Goal: Task Accomplishment & Management: Complete application form

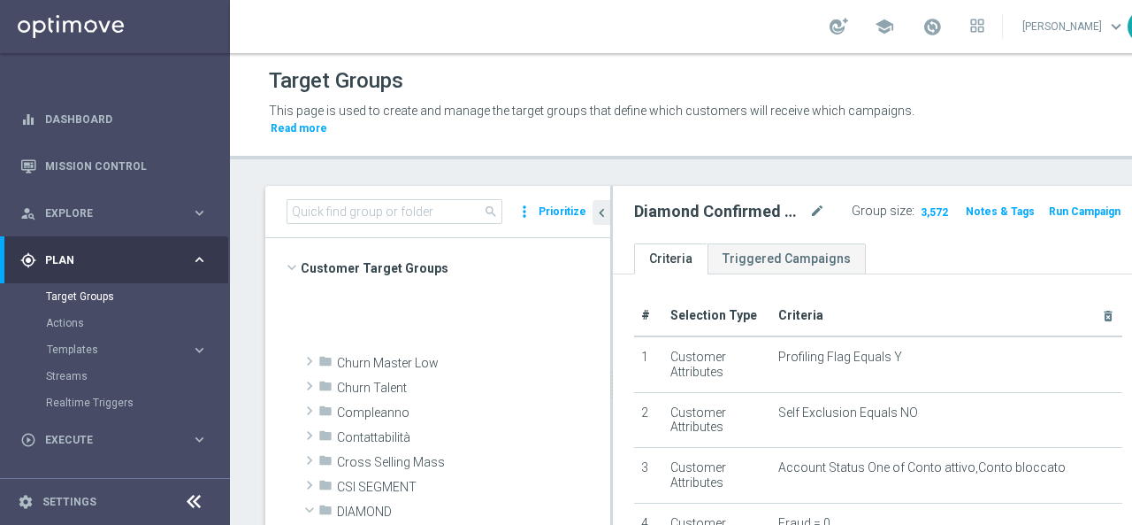
scroll to position [531, 0]
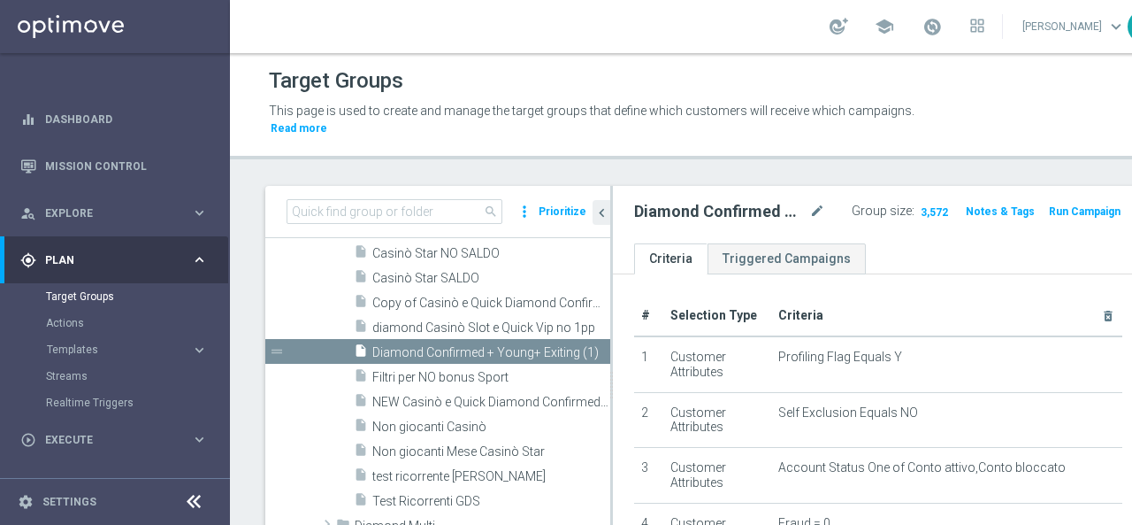
click at [54, 441] on span "Execute" at bounding box center [118, 439] width 146 height 11
click at [95, 347] on link "Campaign Builder" at bounding box center [115, 343] width 138 height 14
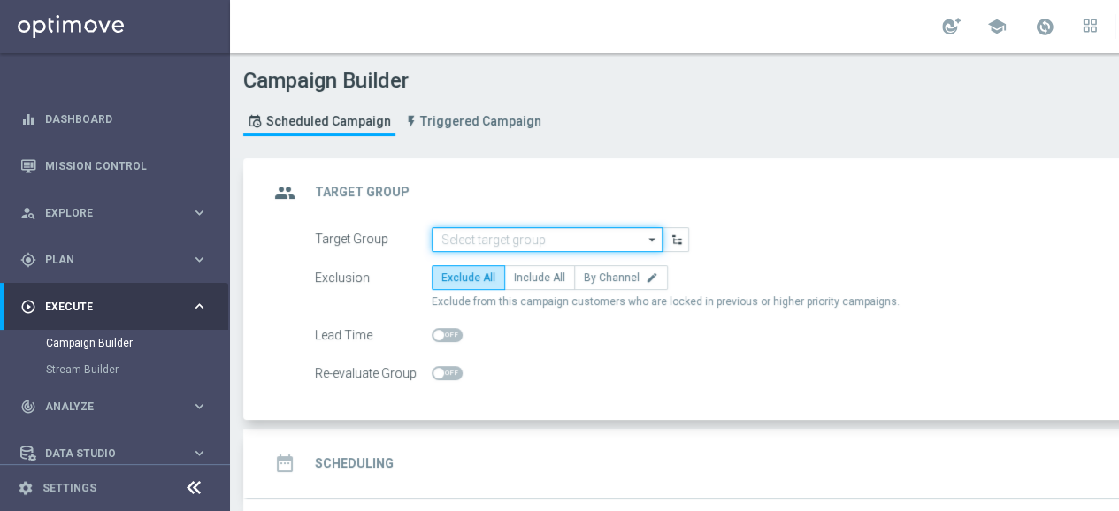
click at [565, 246] on input at bounding box center [547, 239] width 231 height 25
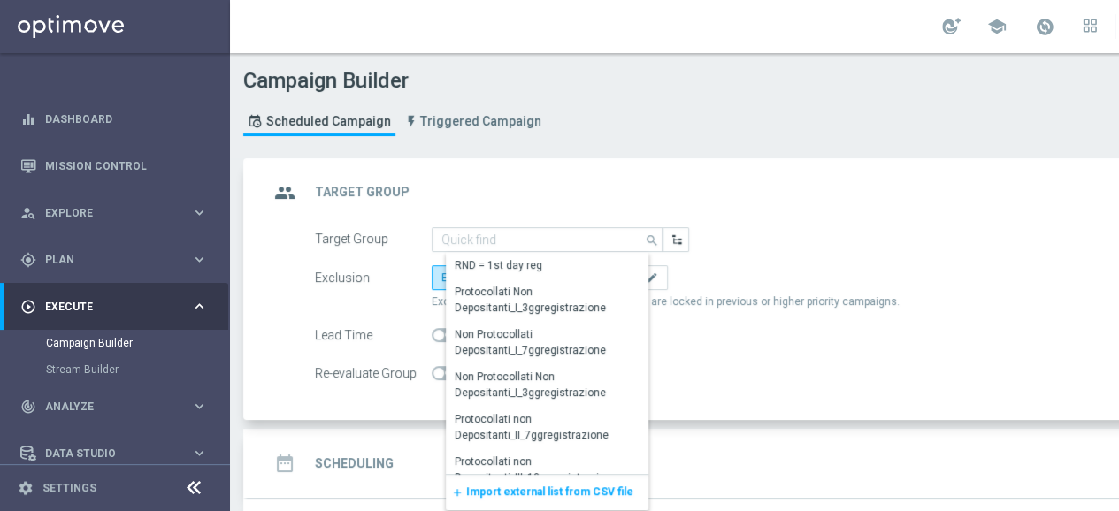
click at [488, 486] on span "Import external list from CSV file" at bounding box center [549, 492] width 167 height 12
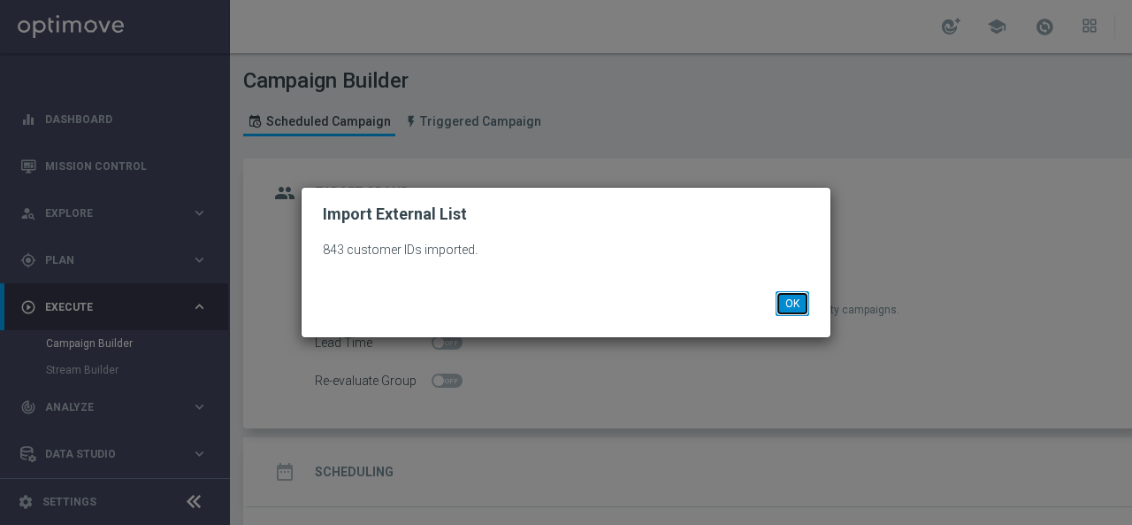
click at [787, 298] on button "OK" at bounding box center [793, 303] width 34 height 25
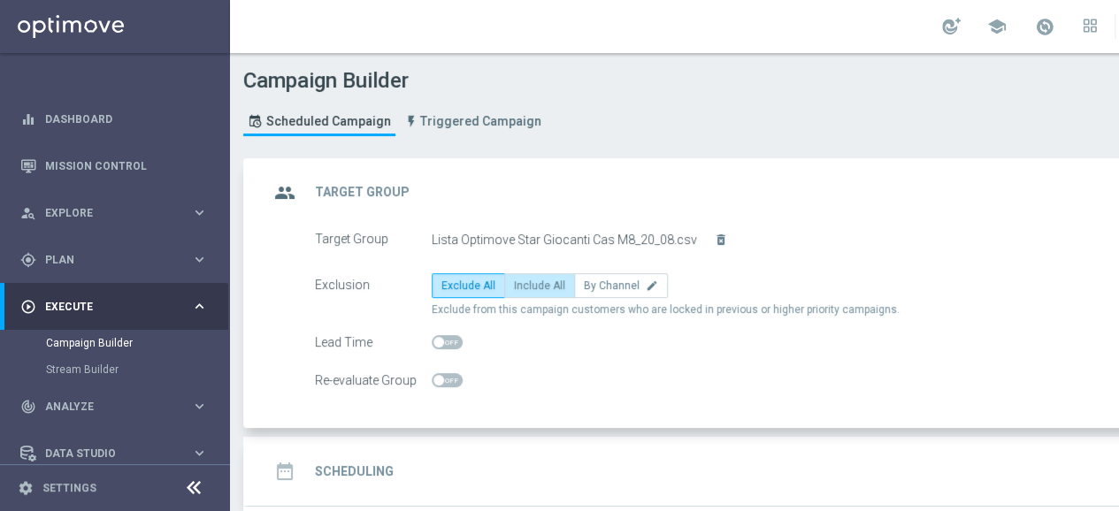
click at [546, 283] on span "Include All" at bounding box center [539, 286] width 51 height 12
click at [526, 283] on input "Include All" at bounding box center [520, 289] width 12 height 12
radio input "true"
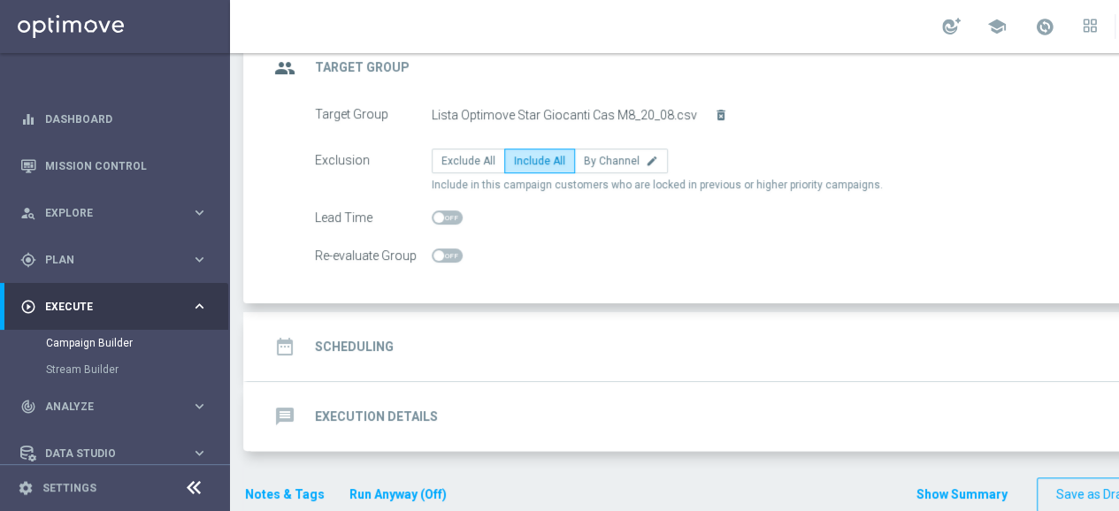
scroll to position [143, 0]
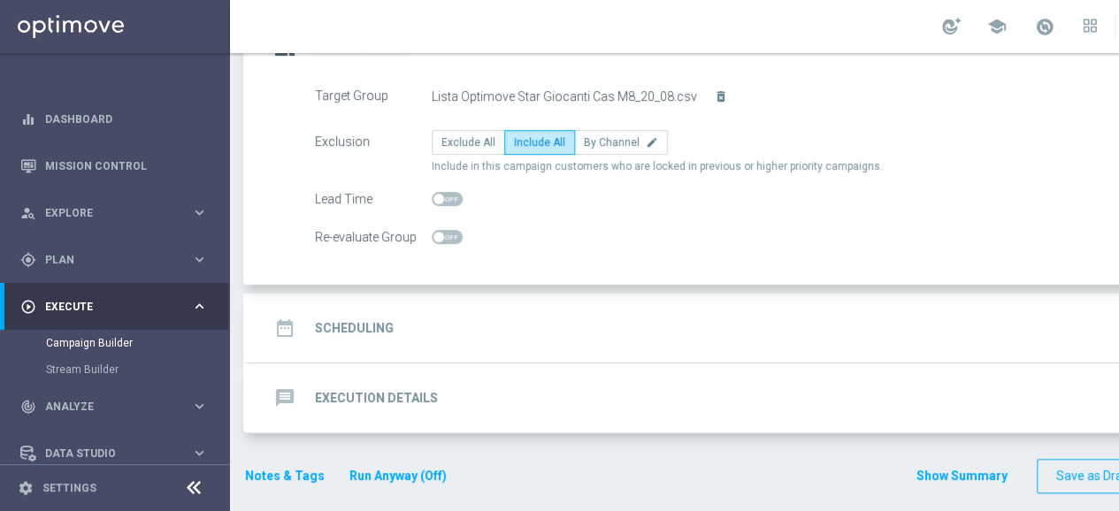
click at [364, 314] on div "date_range Scheduling" at bounding box center [331, 328] width 125 height 32
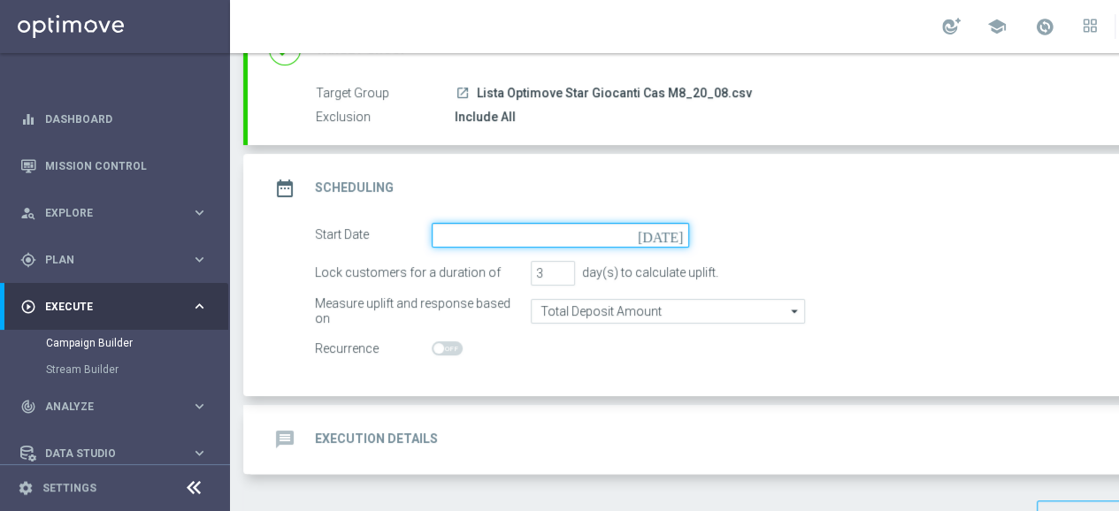
click at [498, 234] on input at bounding box center [560, 235] width 257 height 25
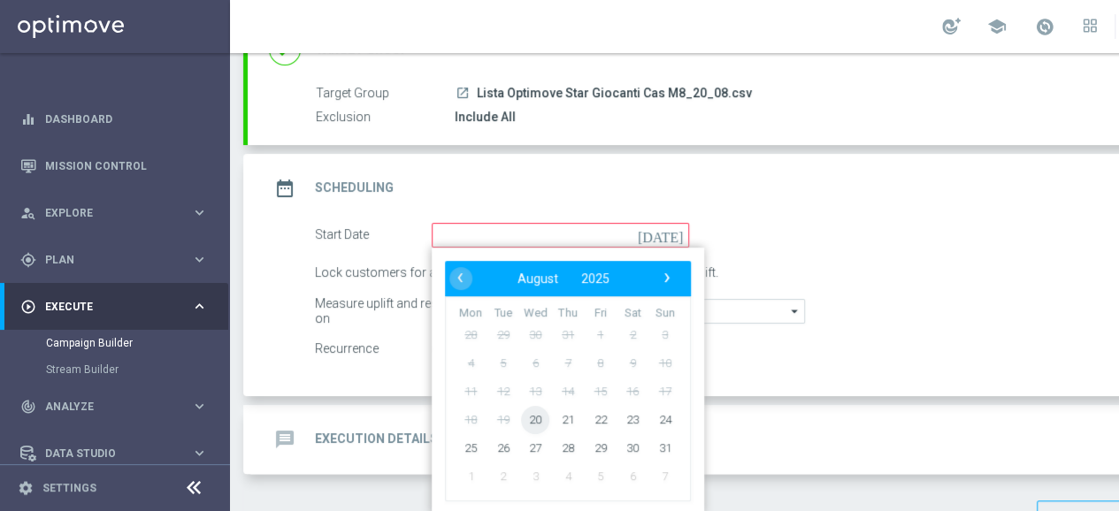
click at [533, 415] on span "20" at bounding box center [535, 419] width 28 height 28
type input "[DATE]"
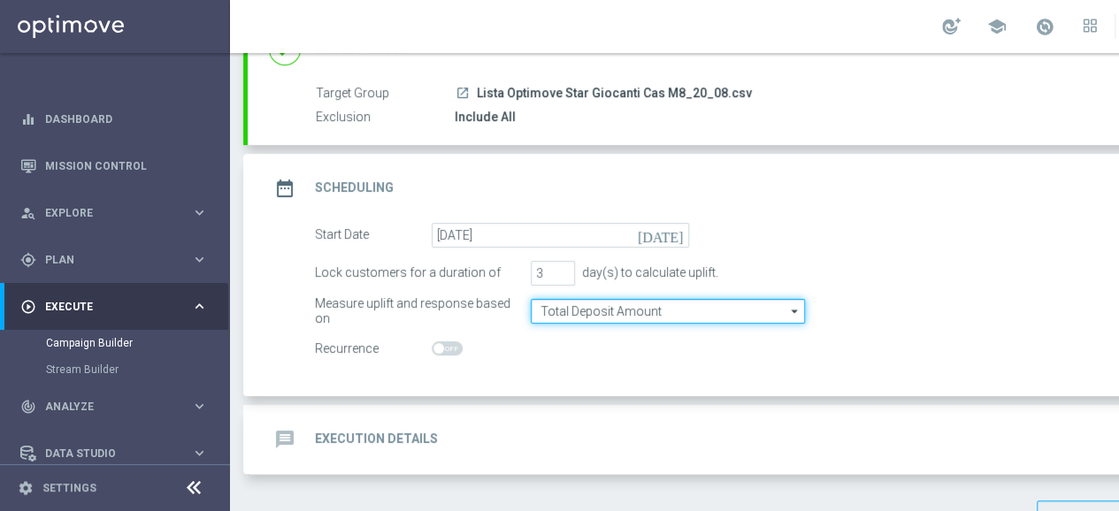
click at [582, 315] on input "Total Deposit Amount" at bounding box center [668, 311] width 274 height 25
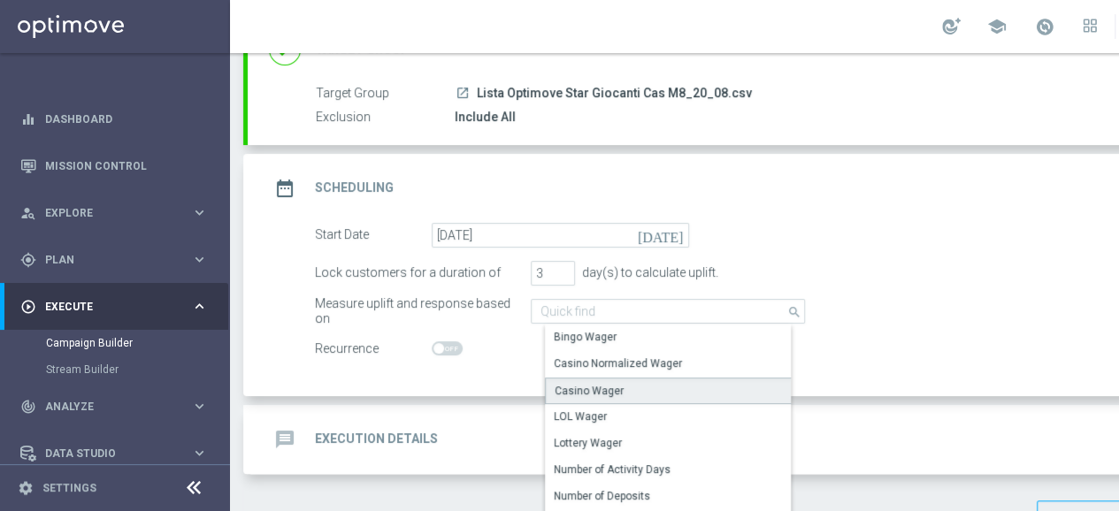
click at [620, 382] on div "Casino Wager" at bounding box center [674, 391] width 259 height 27
type input "Casino Wager"
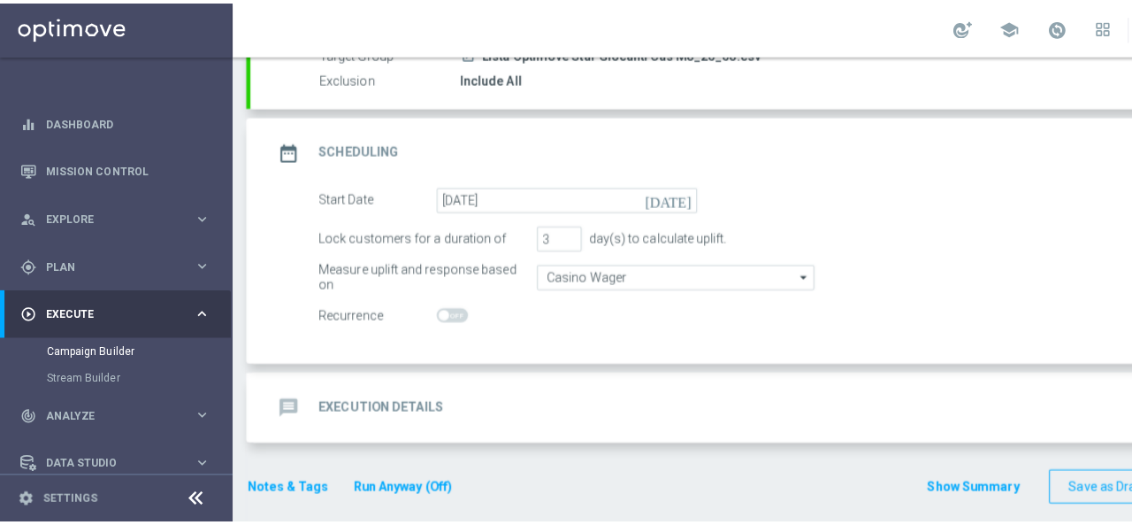
scroll to position [186, 0]
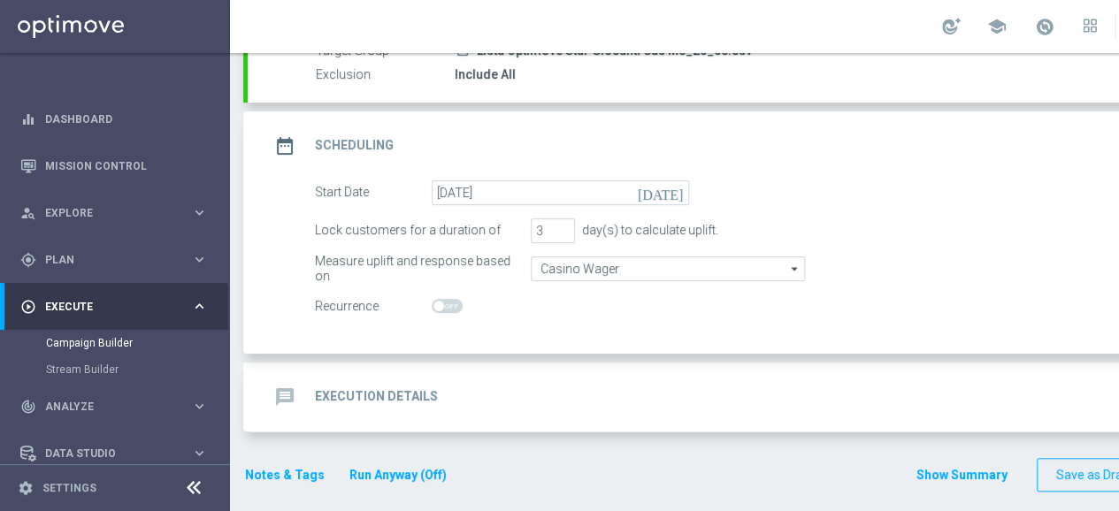
click at [298, 392] on icon "message" at bounding box center [285, 397] width 32 height 32
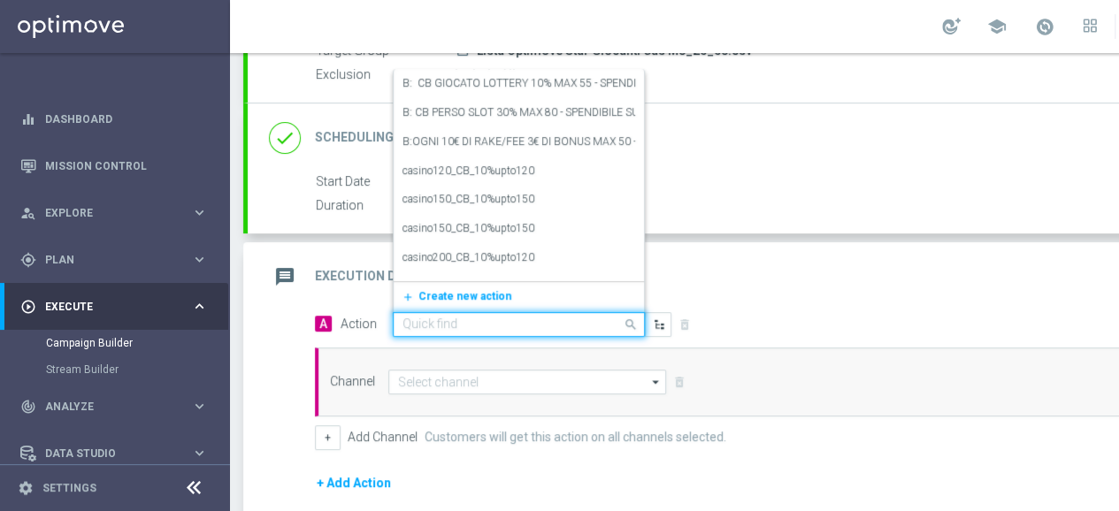
click at [439, 320] on input "text" at bounding box center [501, 325] width 197 height 15
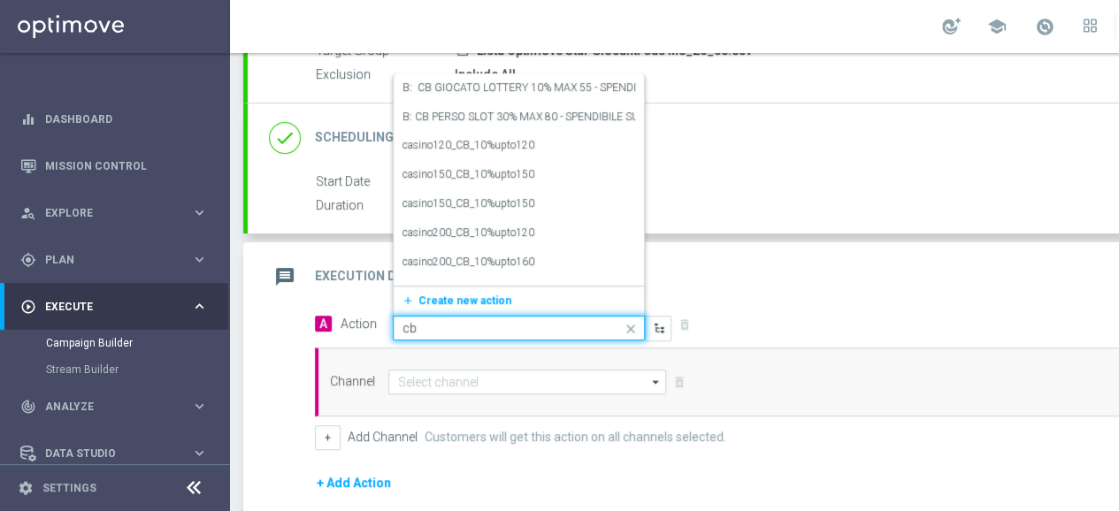
type input "c"
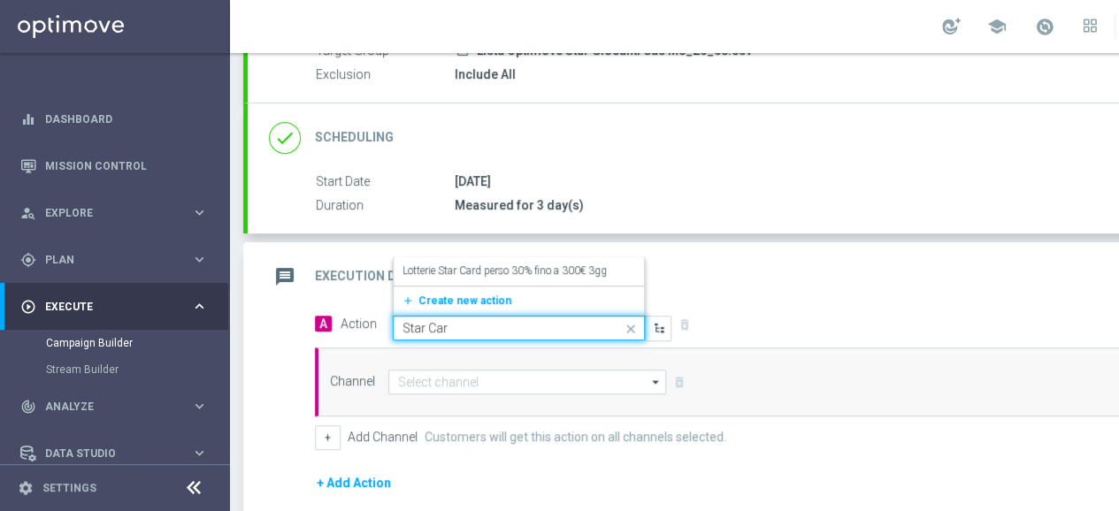
type input "Star Card"
click at [469, 297] on span "Create new action" at bounding box center [464, 301] width 93 height 12
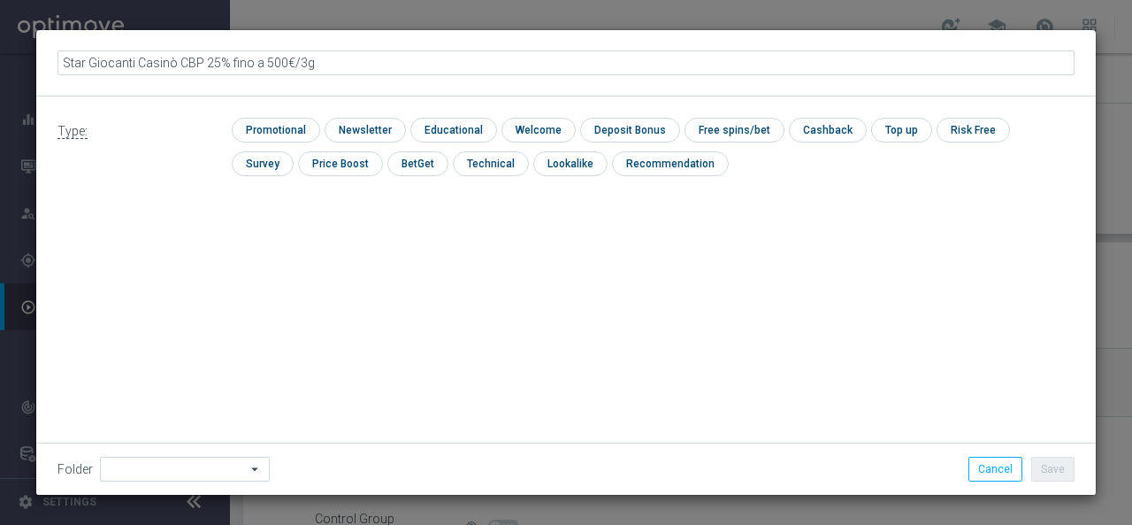
type input "Star Giocanti Casinò CBP 25% fino a 500€/3gg"
click at [284, 125] on input "checkbox" at bounding box center [274, 130] width 84 height 24
checkbox input "true"
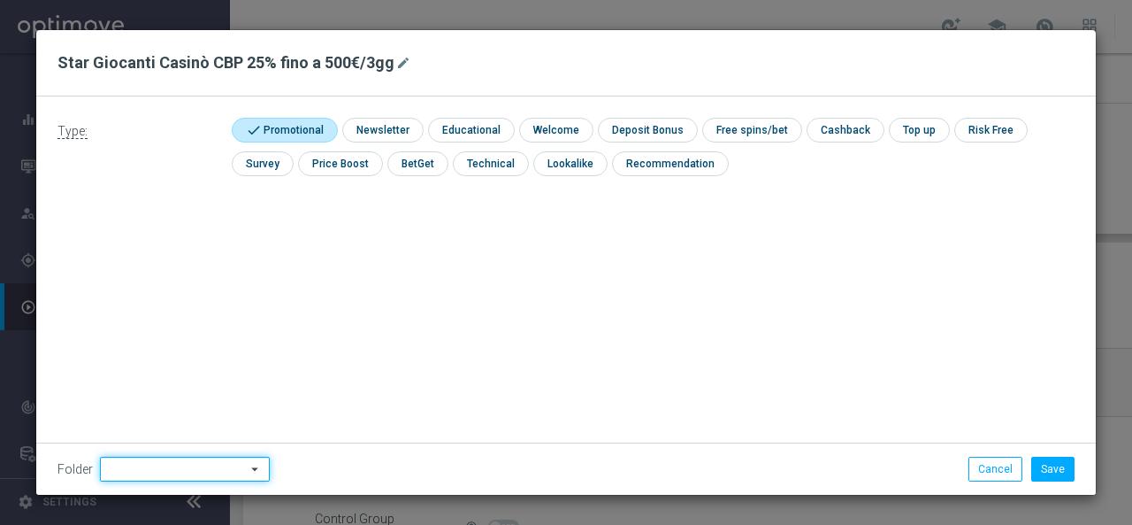
click at [140, 464] on input at bounding box center [185, 469] width 170 height 25
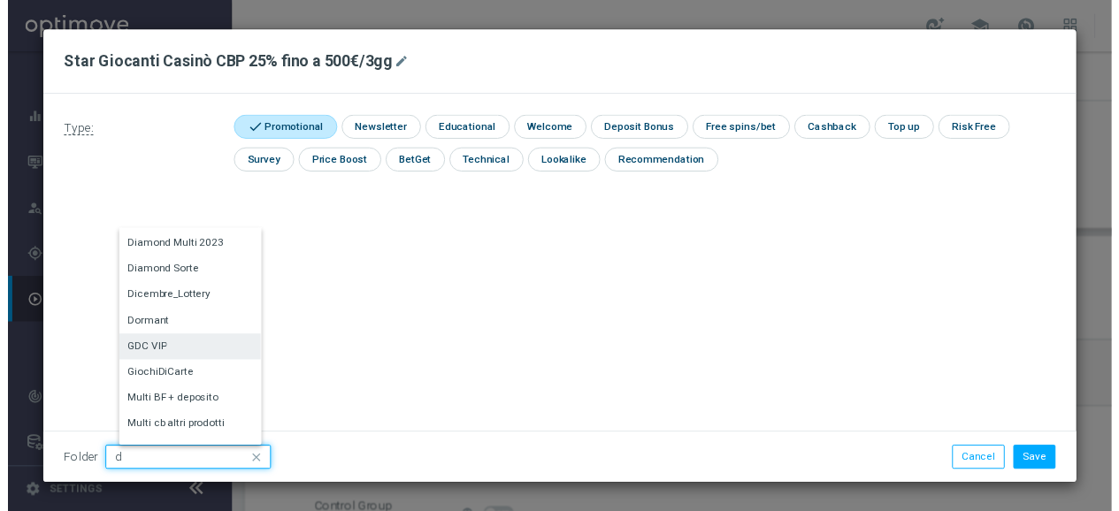
scroll to position [88, 0]
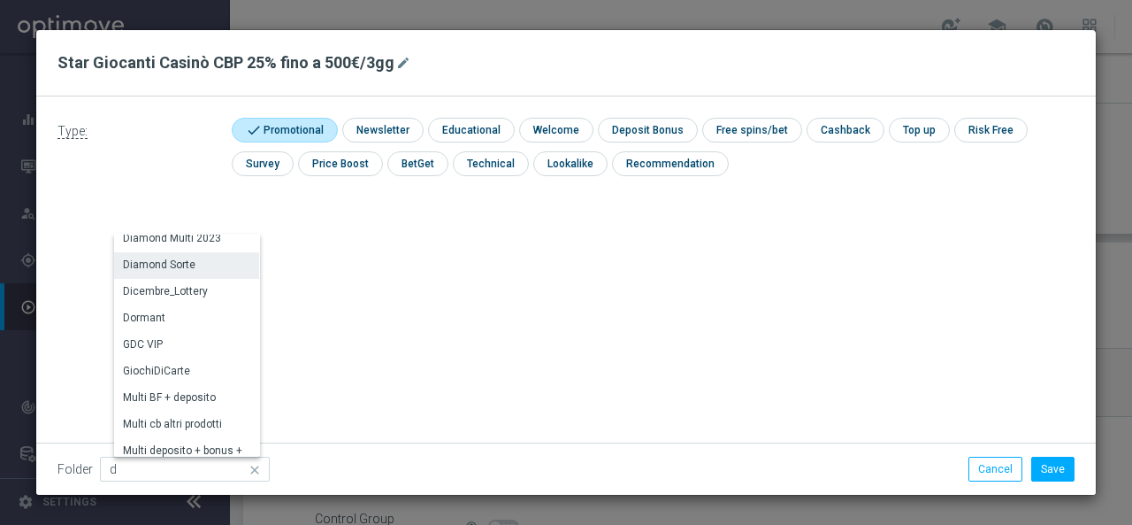
click at [168, 265] on div "Diamond Sorte" at bounding box center [159, 265] width 73 height 16
type input "Diamond Sorte"
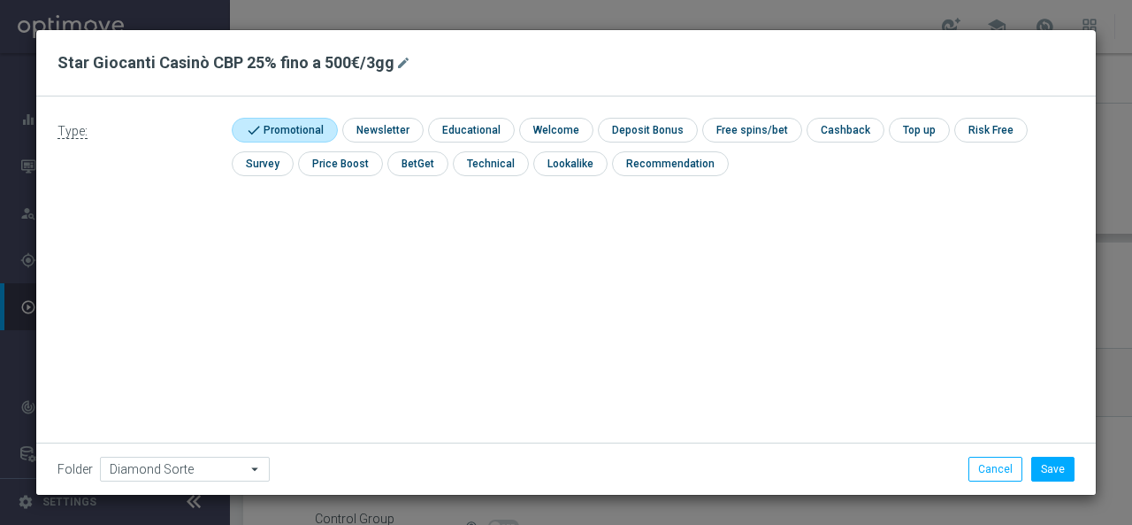
click at [434, 326] on div "Type: check Promotional check Newsletter check Educational check Welcome check …" at bounding box center [566, 295] width 1060 height 398
click at [1053, 470] on button "Save" at bounding box center [1053, 469] width 43 height 25
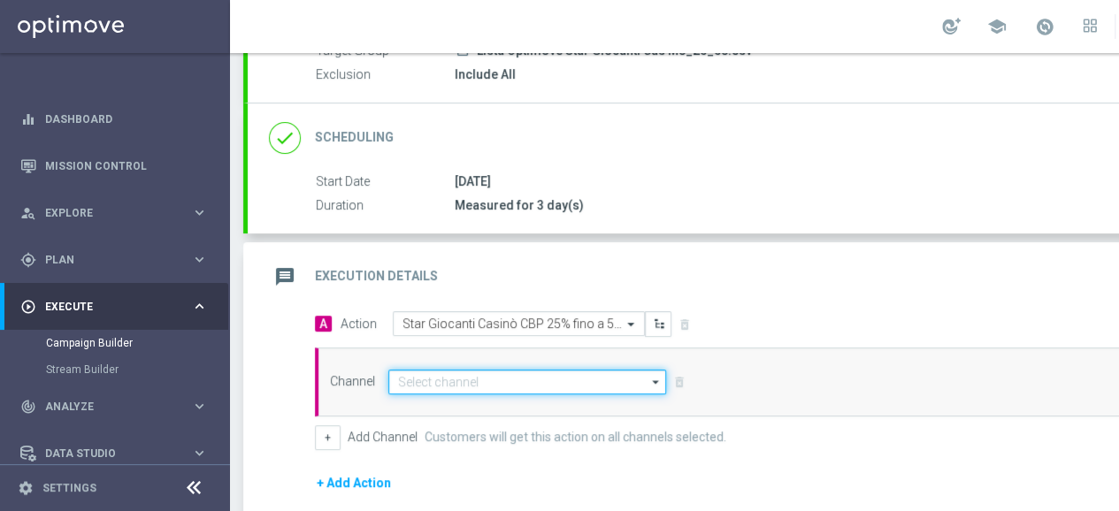
click at [448, 377] on input at bounding box center [527, 382] width 278 height 25
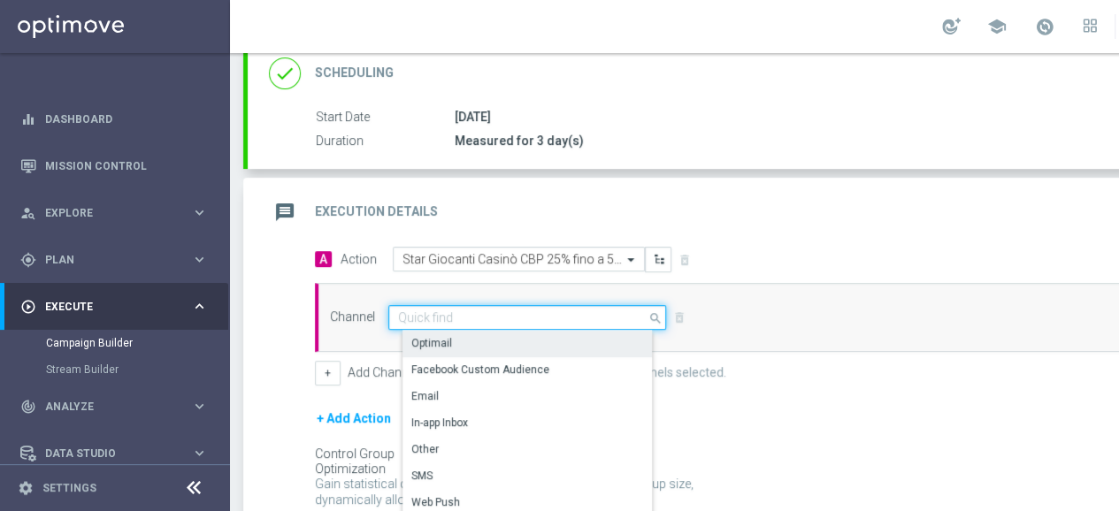
scroll to position [274, 0]
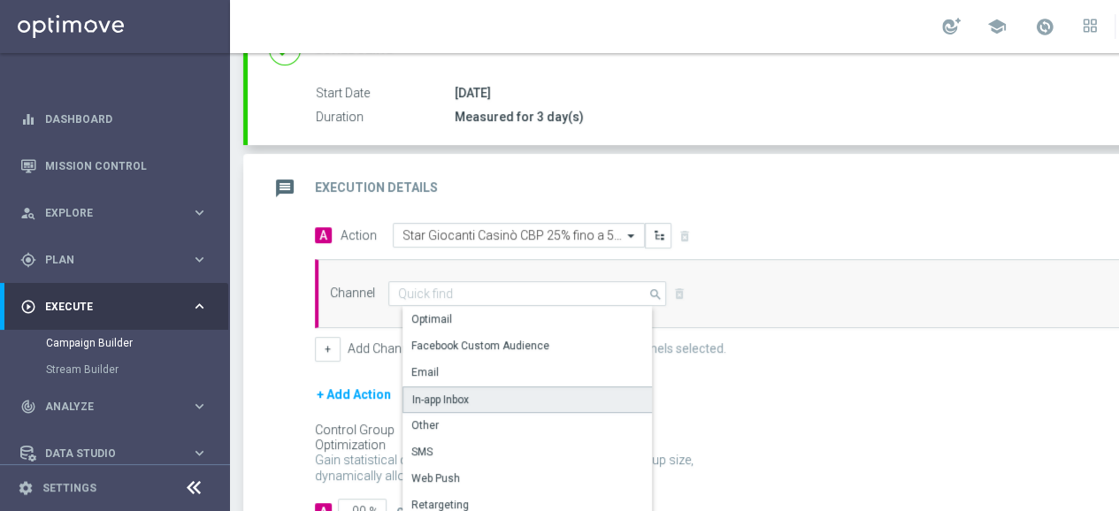
click at [464, 392] on div "In-app Inbox" at bounding box center [440, 400] width 57 height 16
type input "In-app Inbox"
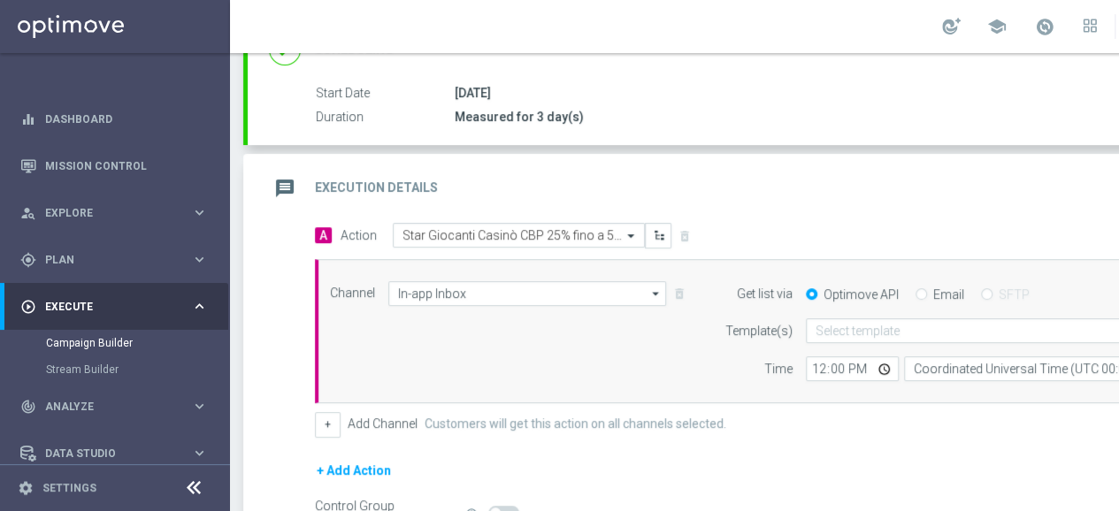
click at [925, 289] on div "Email" at bounding box center [940, 295] width 49 height 16
click at [920, 292] on input "Email" at bounding box center [922, 296] width 12 height 12
radio input "true"
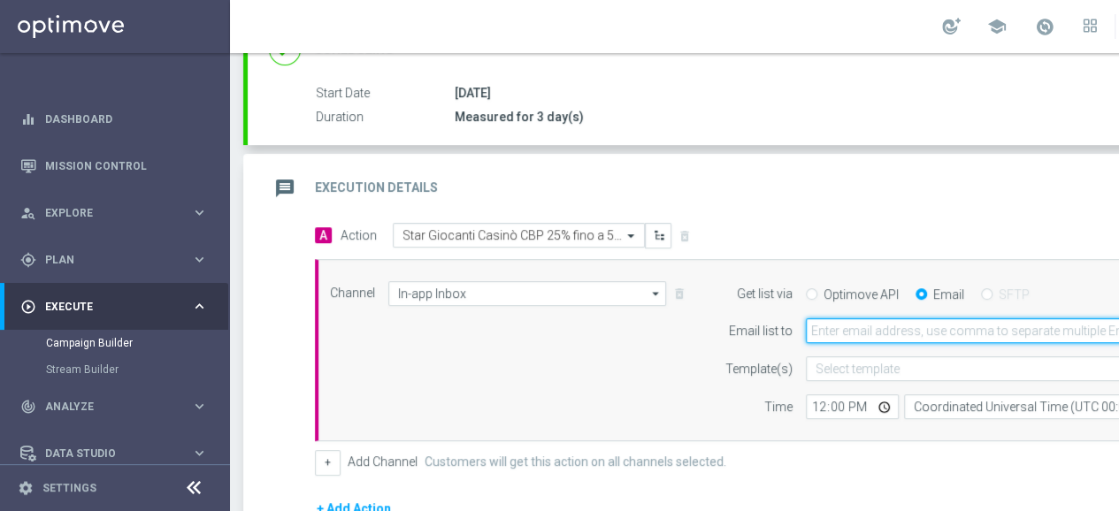
click at [840, 334] on input "email" at bounding box center [1017, 330] width 423 height 25
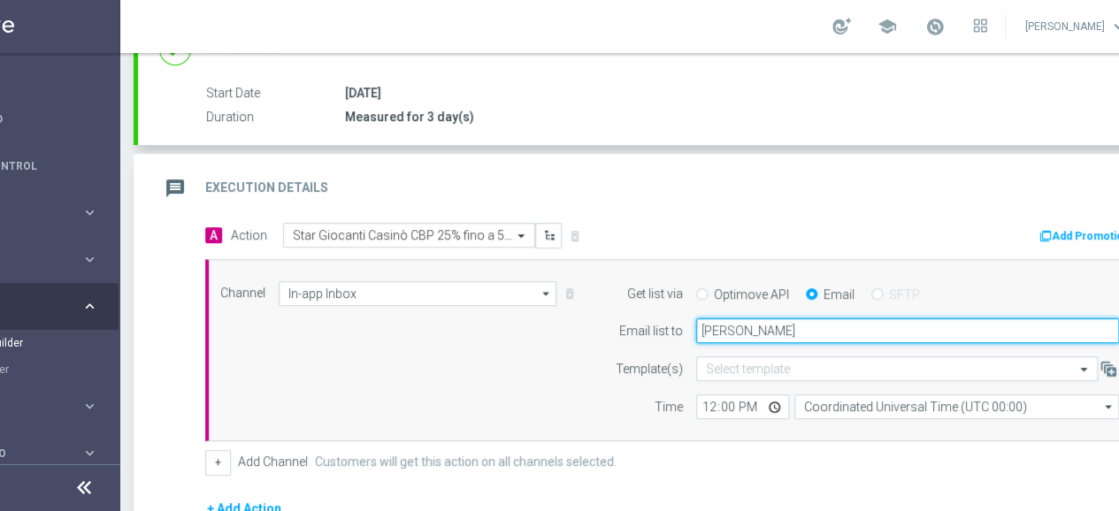
type input "[PERSON_NAME][EMAIL_ADDRESS][PERSON_NAME][DOMAIN_NAME]"
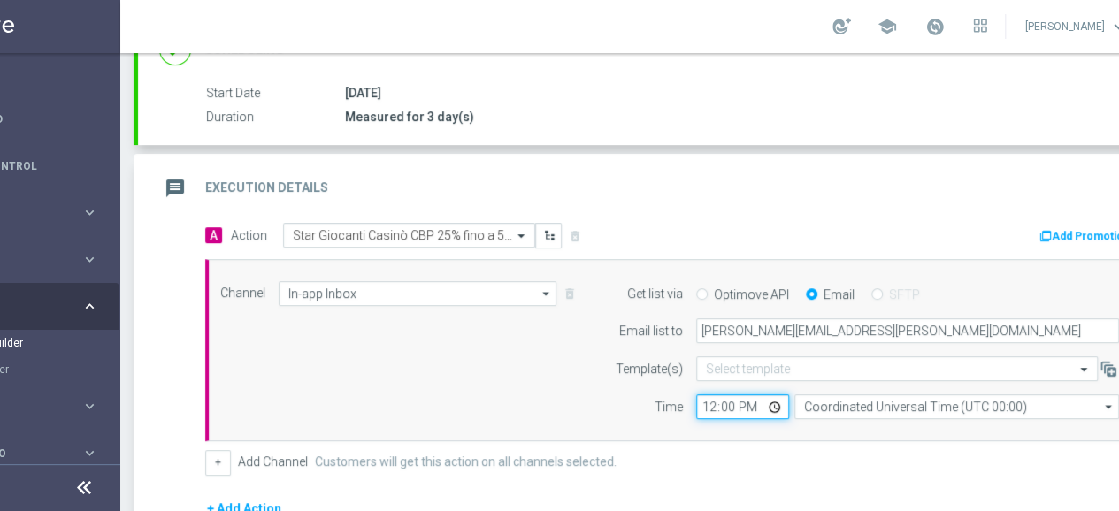
click at [708, 405] on input "12:00" at bounding box center [742, 407] width 93 height 25
type input "11:00"
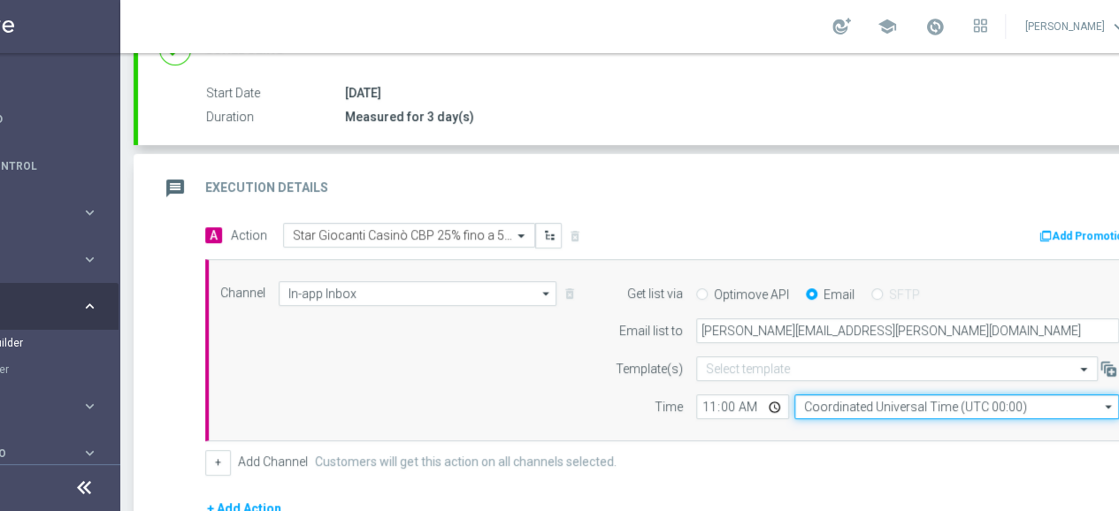
click at [832, 403] on input "Coordinated Universal Time (UTC 00:00)" at bounding box center [956, 407] width 325 height 25
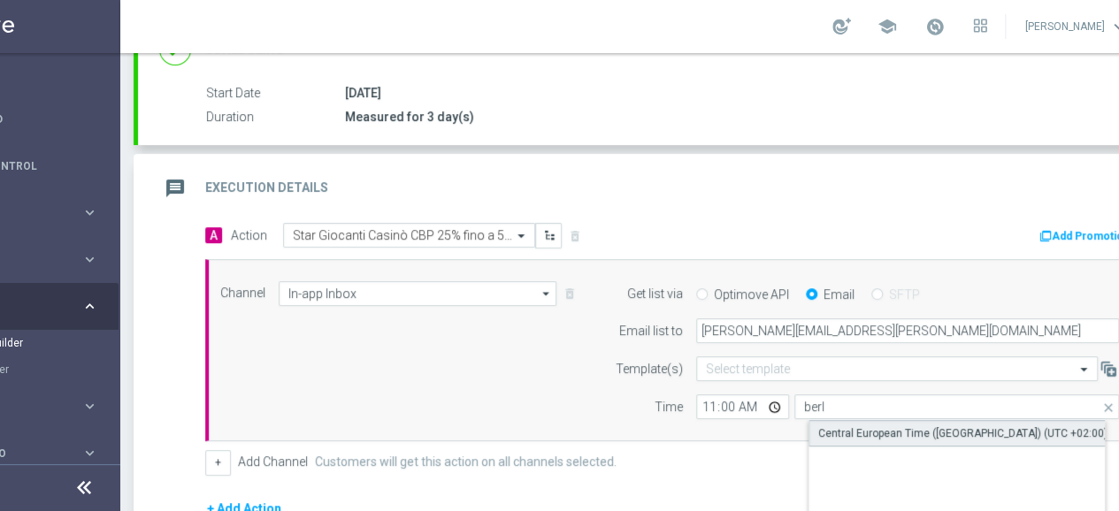
click at [848, 426] on div "Central European Time ([GEOGRAPHIC_DATA]) (UTC +02:00)" at bounding box center [962, 434] width 289 height 16
type input "Central European Time ([GEOGRAPHIC_DATA]) (UTC +02:00)"
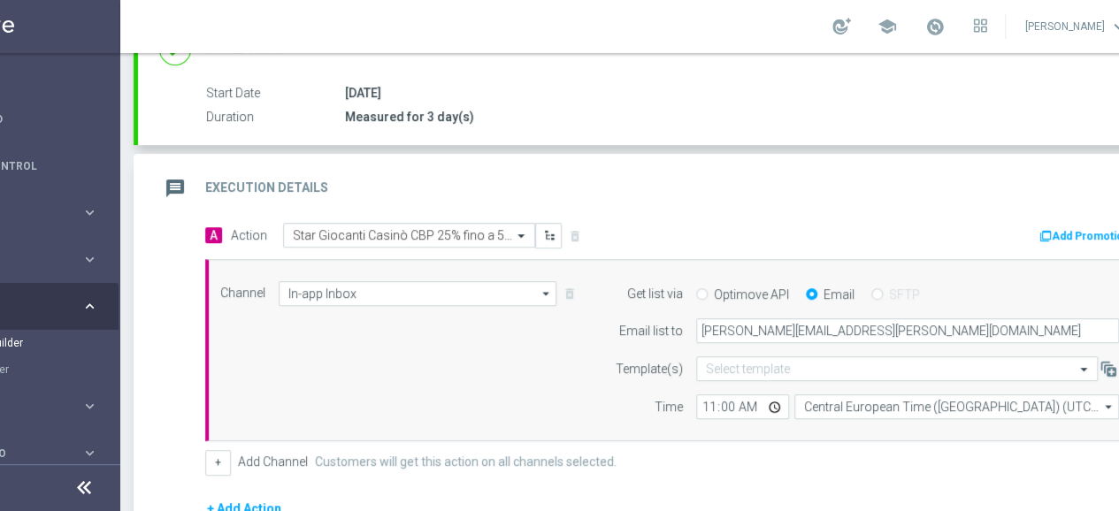
click at [438, 360] on div "Channel In-app Inbox In-app Inbox arrow_drop_down Show Selected 1 of 20 Optimail" at bounding box center [669, 350] width 925 height 139
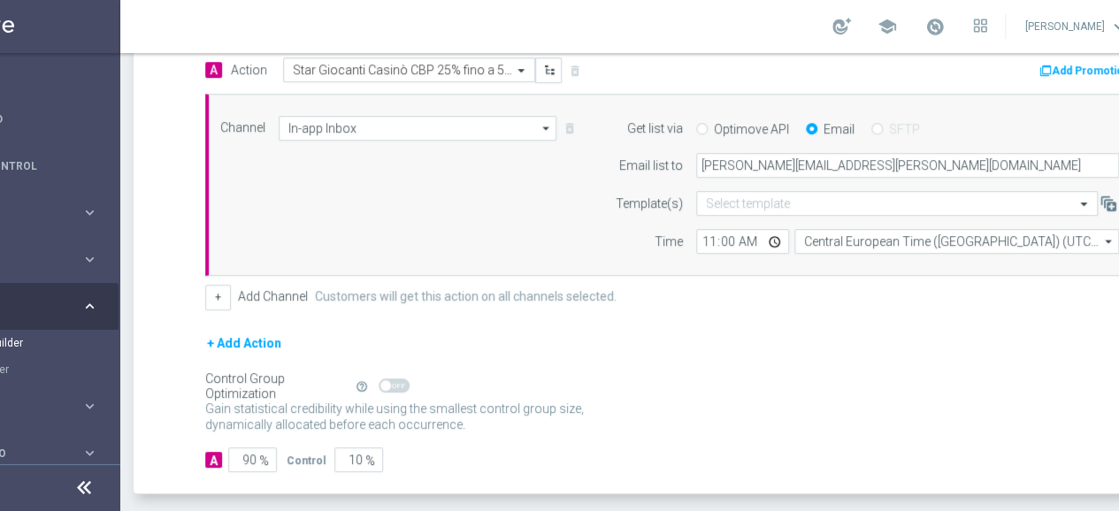
scroll to position [451, 0]
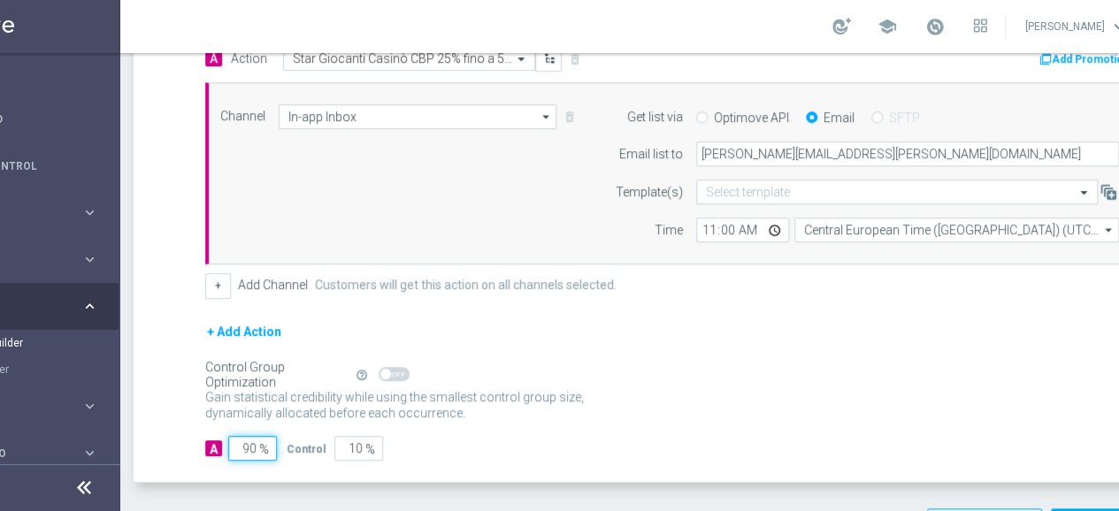
click at [240, 436] on input "90" at bounding box center [252, 448] width 49 height 25
type input "1"
type input "99"
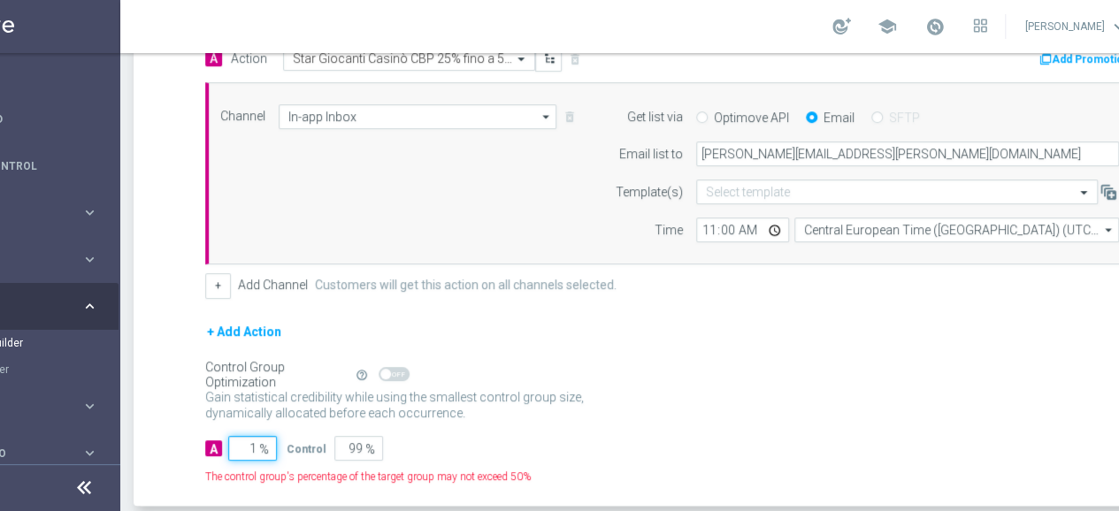
type input "10"
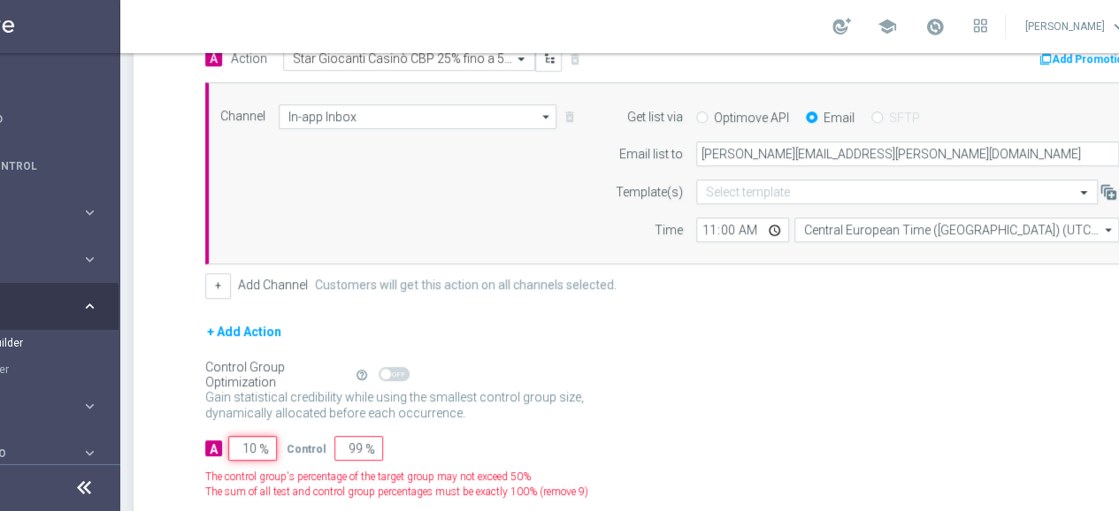
type input "90"
type input "100"
type input "0"
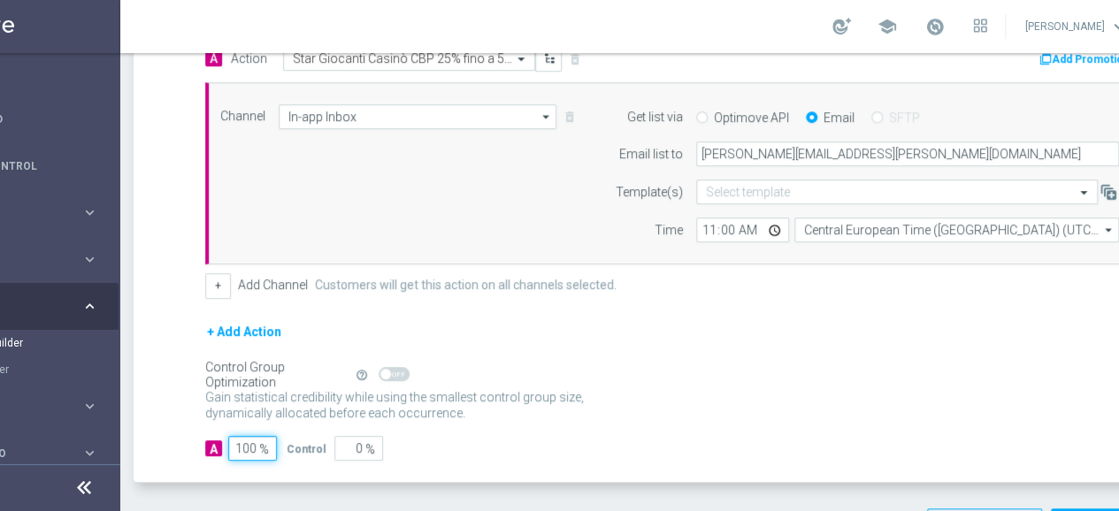
type input "100"
click at [600, 406] on p "Gain higher response rates by matching the most effective action with each cust…" at bounding box center [404, 413] width 398 height 48
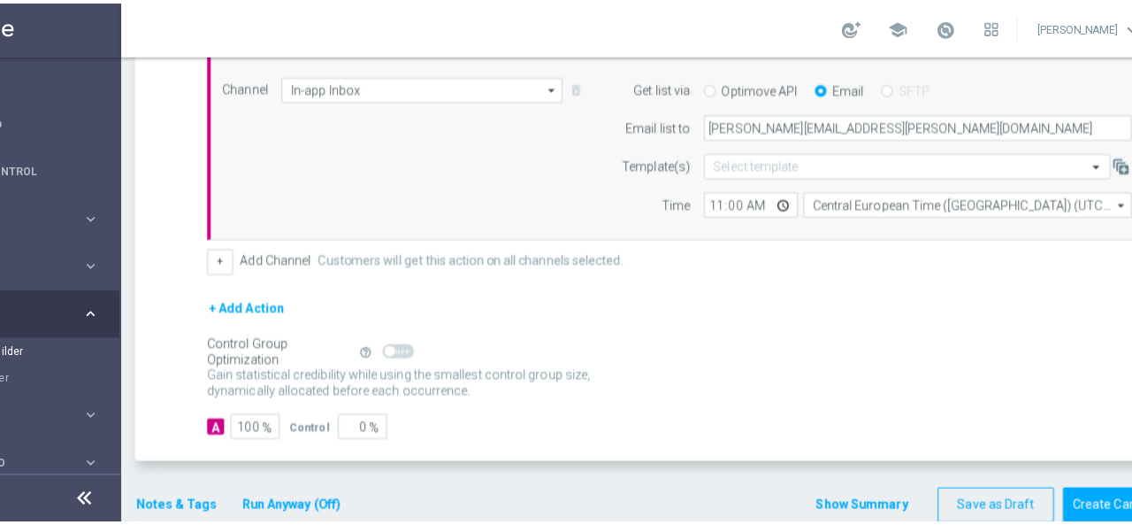
scroll to position [499, 0]
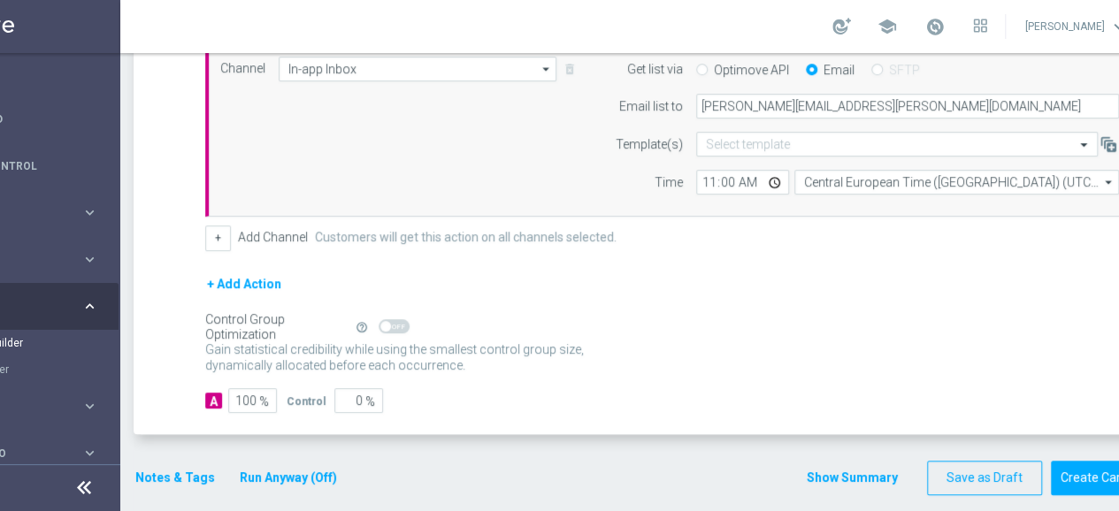
click at [181, 470] on button "Notes & Tags" at bounding box center [175, 478] width 83 height 22
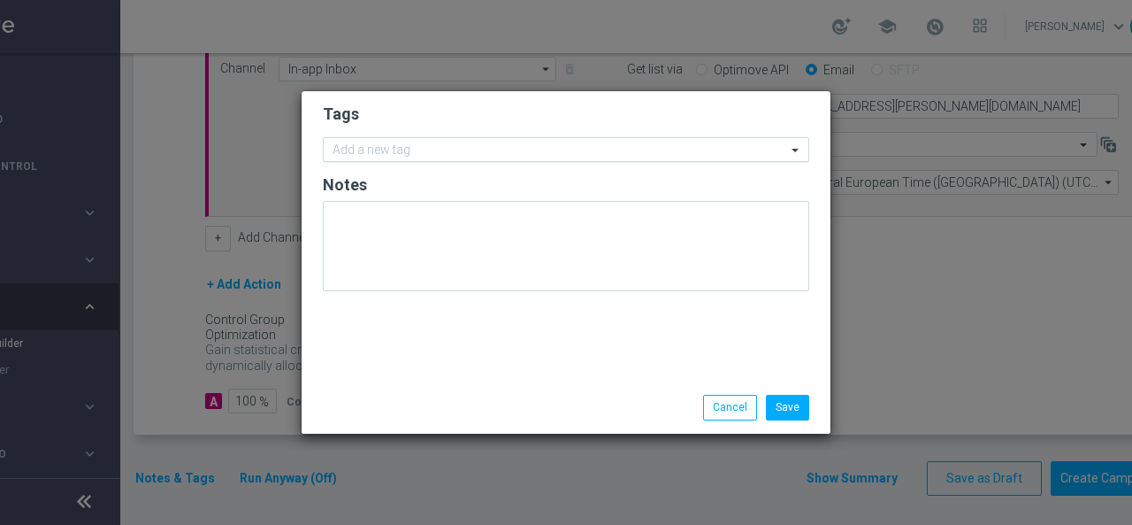
click at [366, 150] on input "text" at bounding box center [560, 150] width 454 height 15
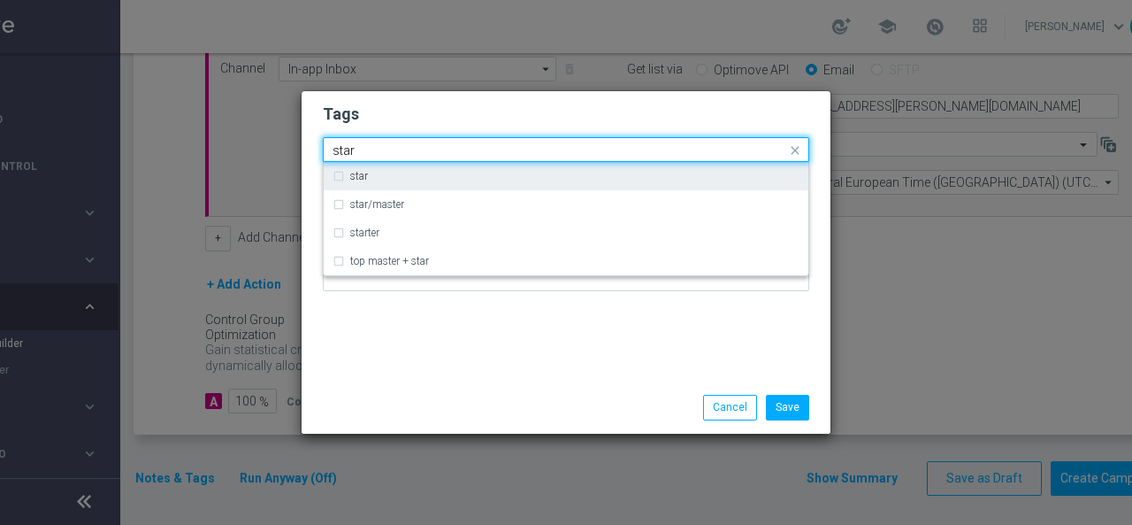
click at [368, 173] on div "star" at bounding box center [574, 176] width 449 height 11
type input "star"
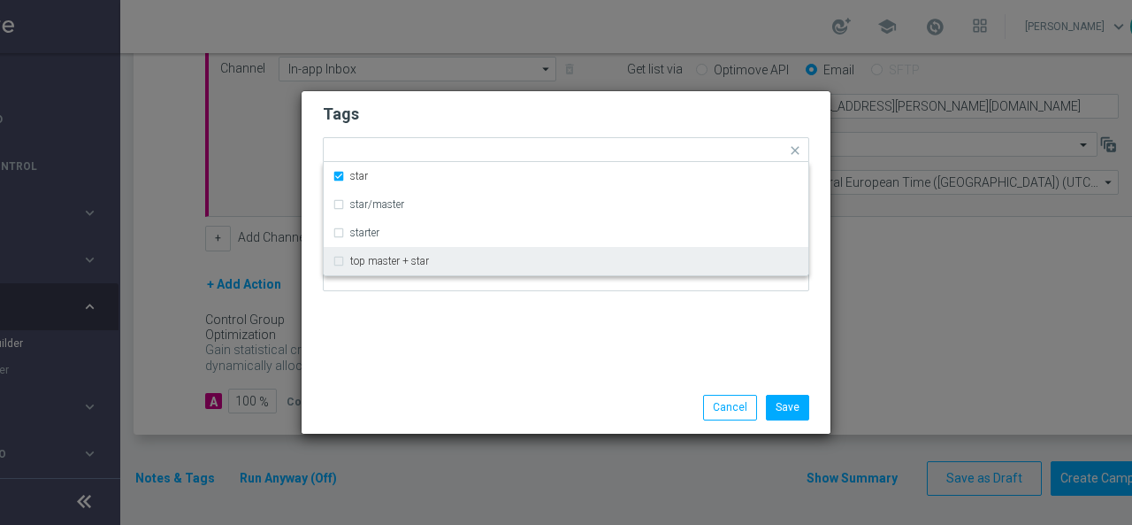
drag, startPoint x: 403, startPoint y: 325, endPoint x: 410, endPoint y: 315, distance: 12.0
click at [407, 326] on div "Tags Quick find × star star star/master starter top master + star Notes" at bounding box center [566, 236] width 529 height 290
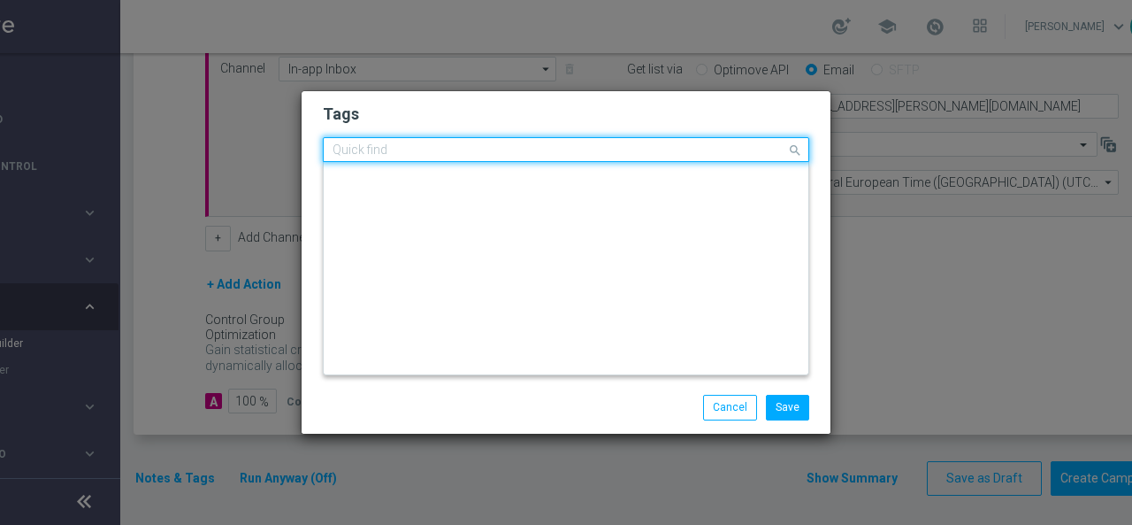
click at [431, 146] on input "text" at bounding box center [560, 150] width 454 height 15
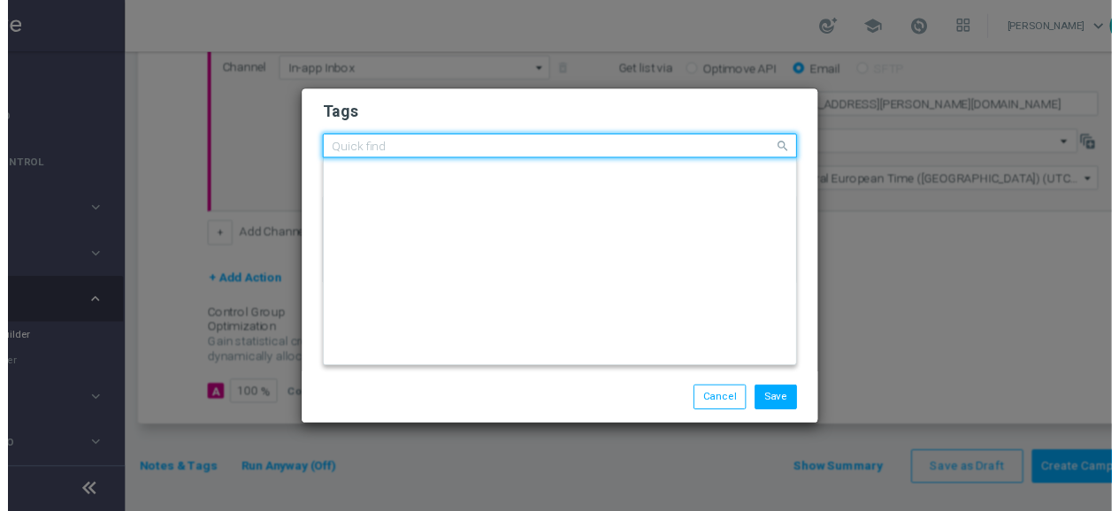
scroll to position [0, 0]
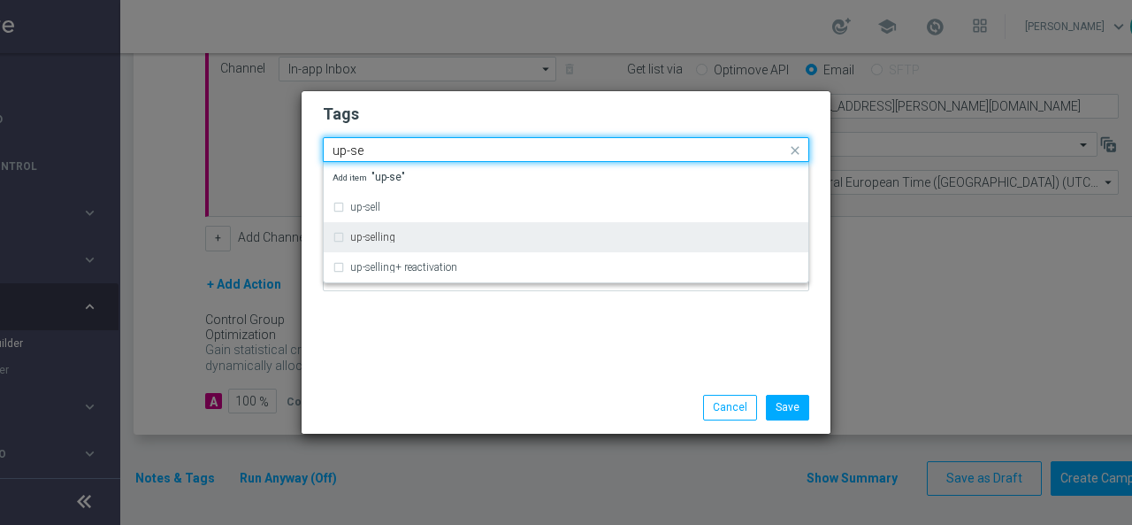
click at [403, 235] on div "up-selling" at bounding box center [574, 237] width 449 height 11
type input "up-se"
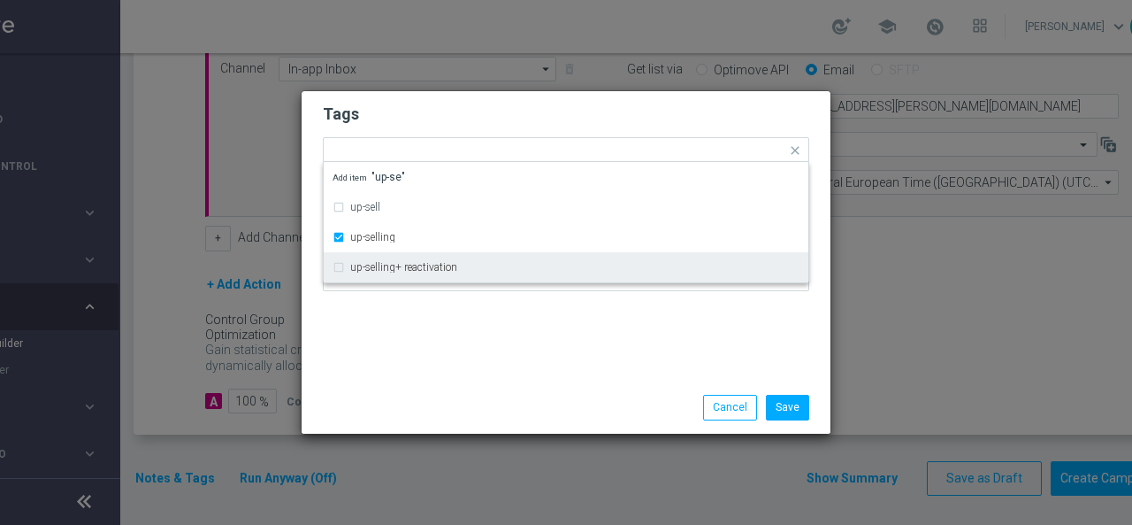
click at [387, 357] on div "Tags Quick find × star × up-selling up-sell up-selling up-selling+ reactivation…" at bounding box center [566, 236] width 529 height 290
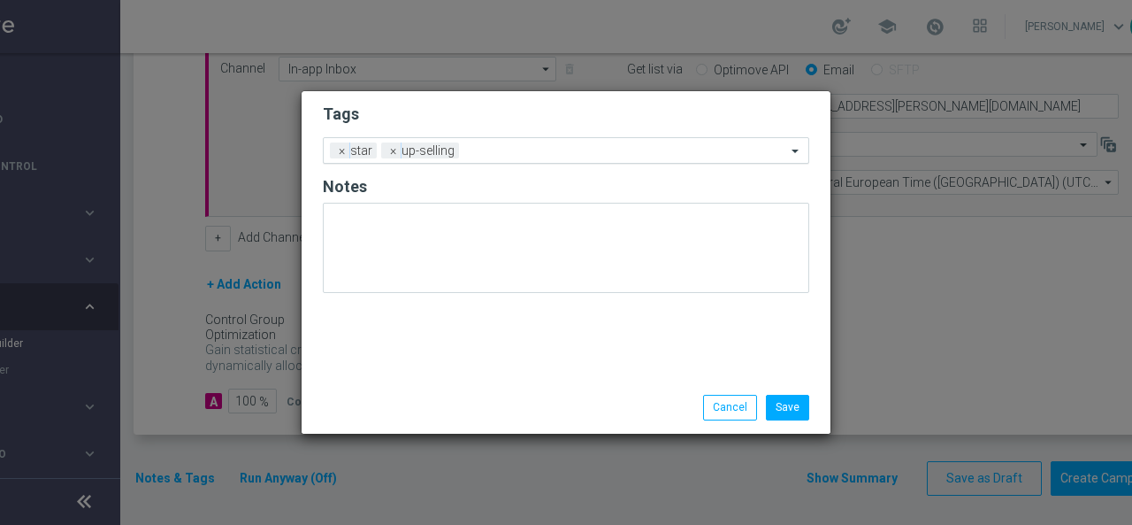
click at [495, 142] on div "Add a new tag × star × up-selling" at bounding box center [555, 150] width 463 height 25
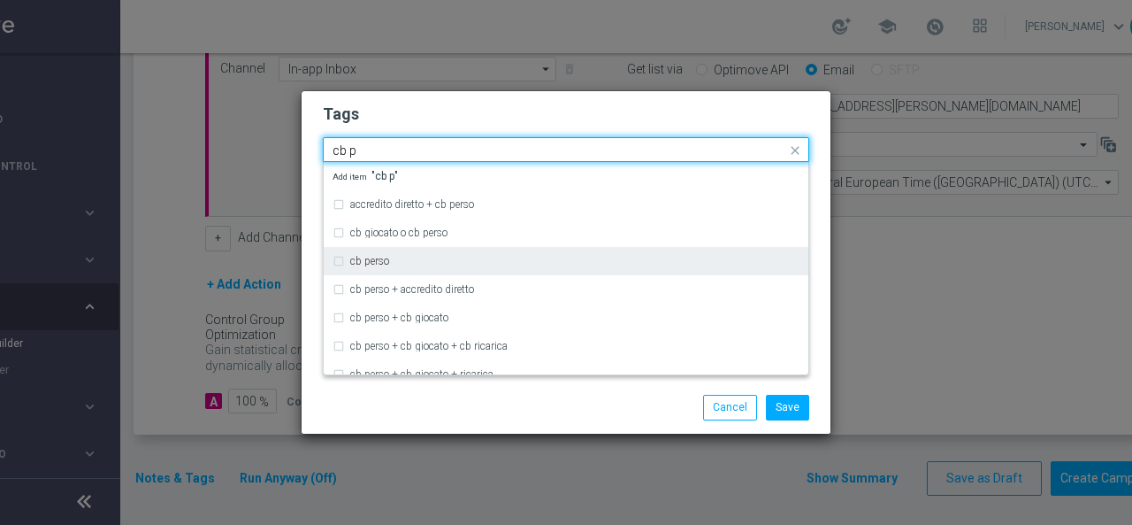
click at [422, 265] on div "cb perso" at bounding box center [574, 261] width 449 height 11
type input "cb p"
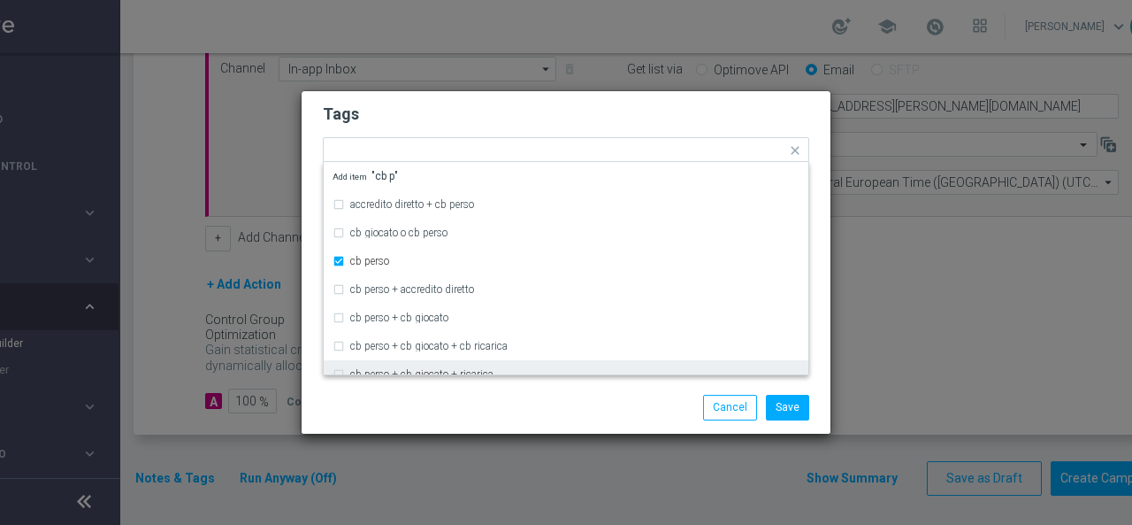
click at [401, 397] on div "Save Cancel" at bounding box center [566, 407] width 513 height 25
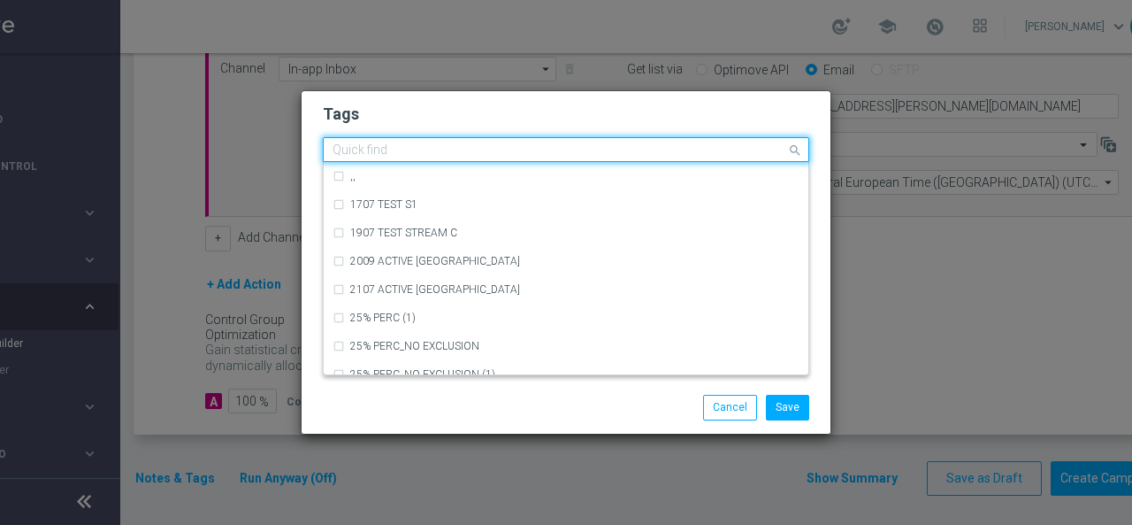
click at [554, 147] on input "text" at bounding box center [560, 150] width 454 height 15
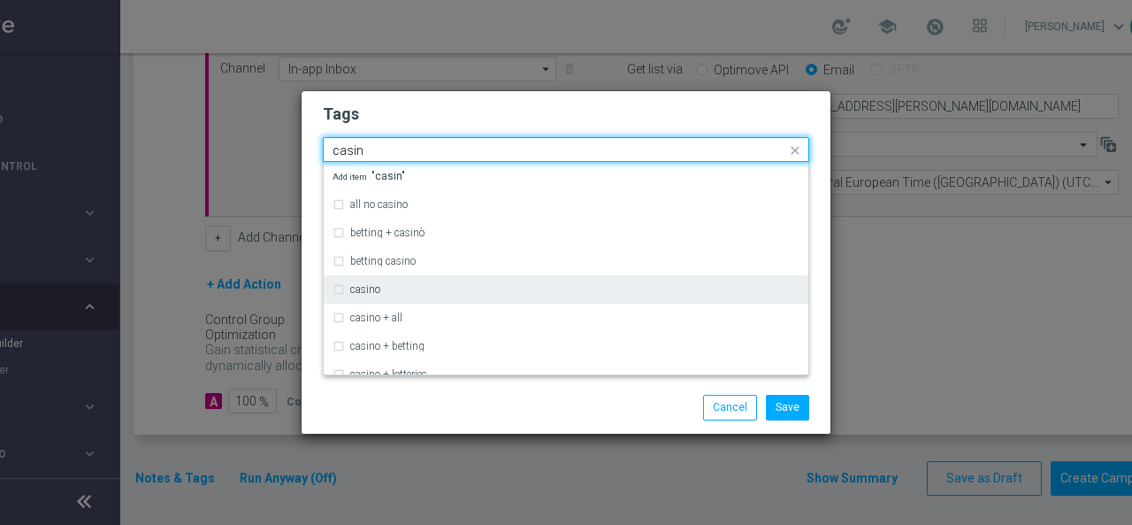
click at [447, 289] on div "casino" at bounding box center [574, 289] width 449 height 11
type input "casin"
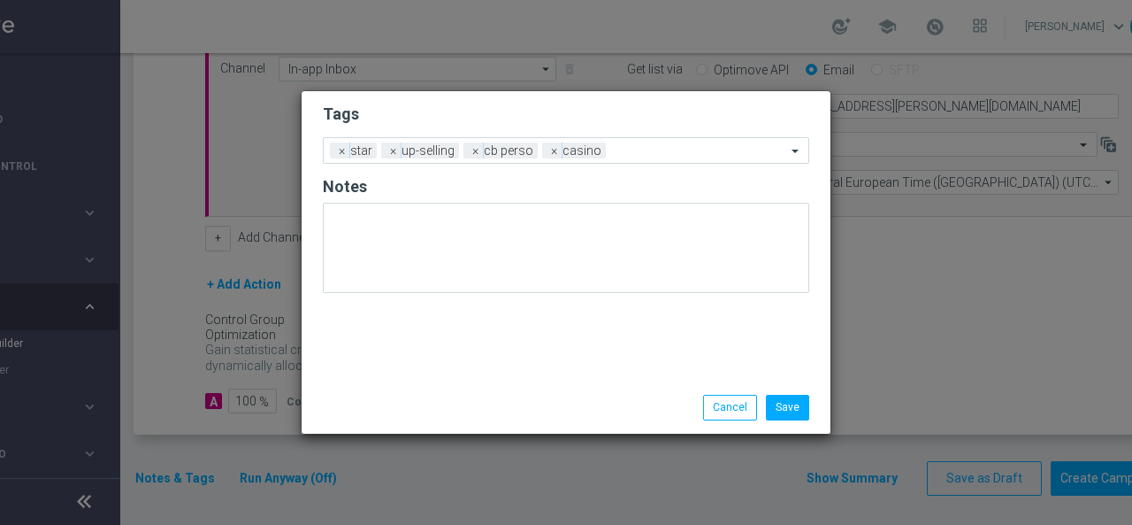
click at [407, 394] on div "Save Cancel" at bounding box center [566, 406] width 529 height 51
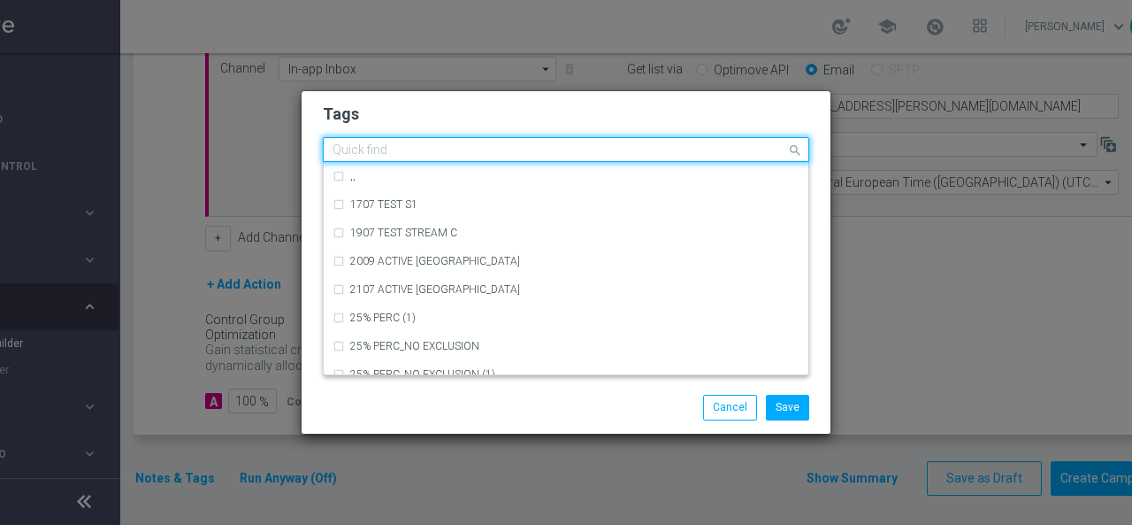
click at [641, 150] on input "text" at bounding box center [560, 150] width 454 height 15
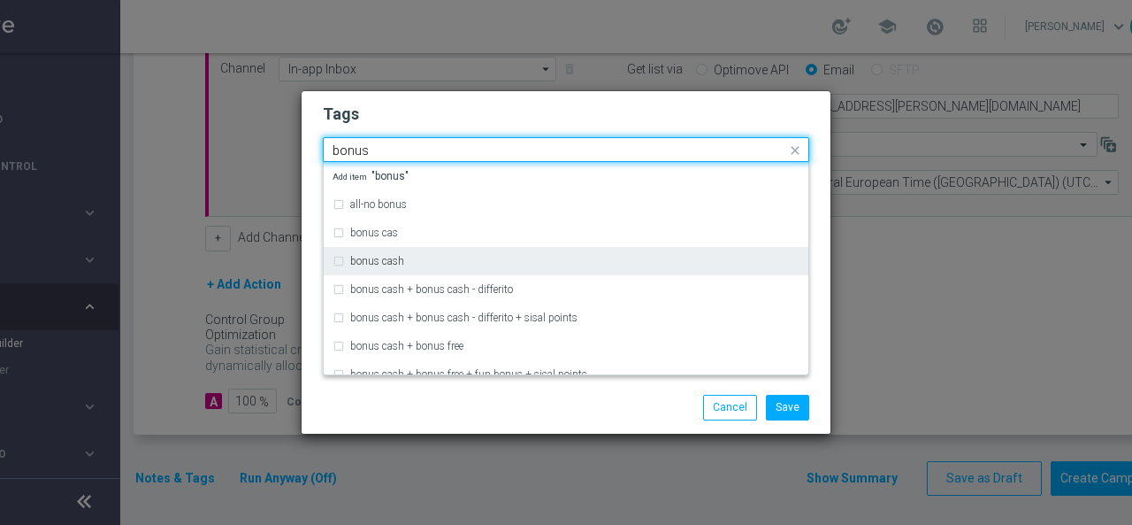
click at [494, 261] on div "bonus cash" at bounding box center [574, 261] width 449 height 11
type input "bonus"
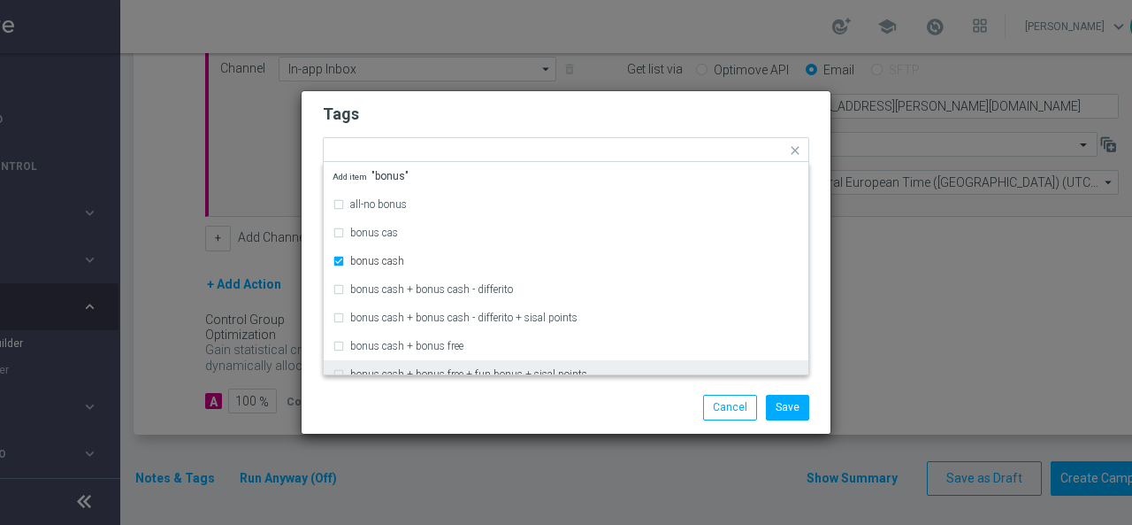
click at [448, 396] on div "Save Cancel" at bounding box center [566, 407] width 513 height 25
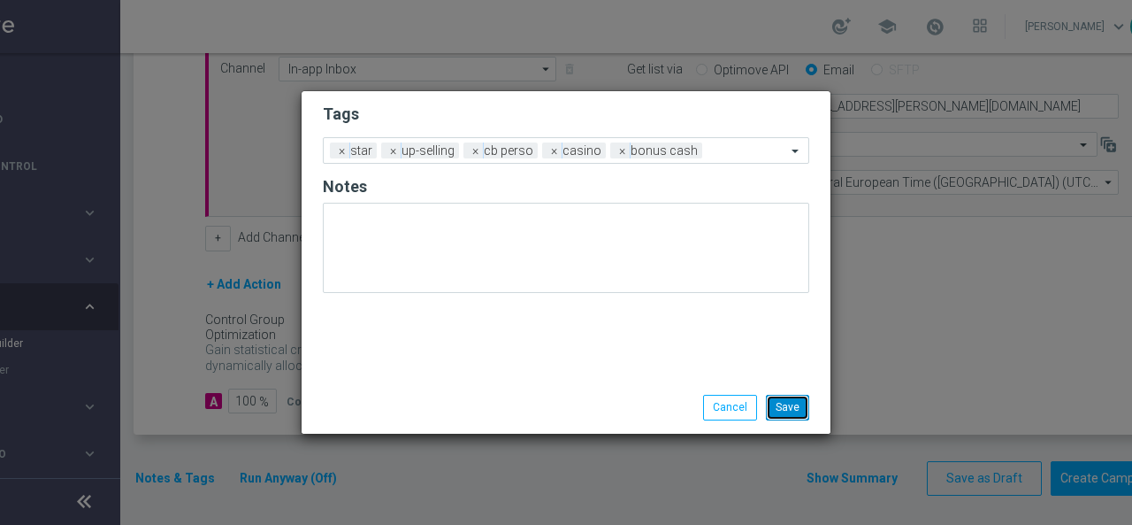
click at [794, 408] on button "Save" at bounding box center [787, 407] width 43 height 25
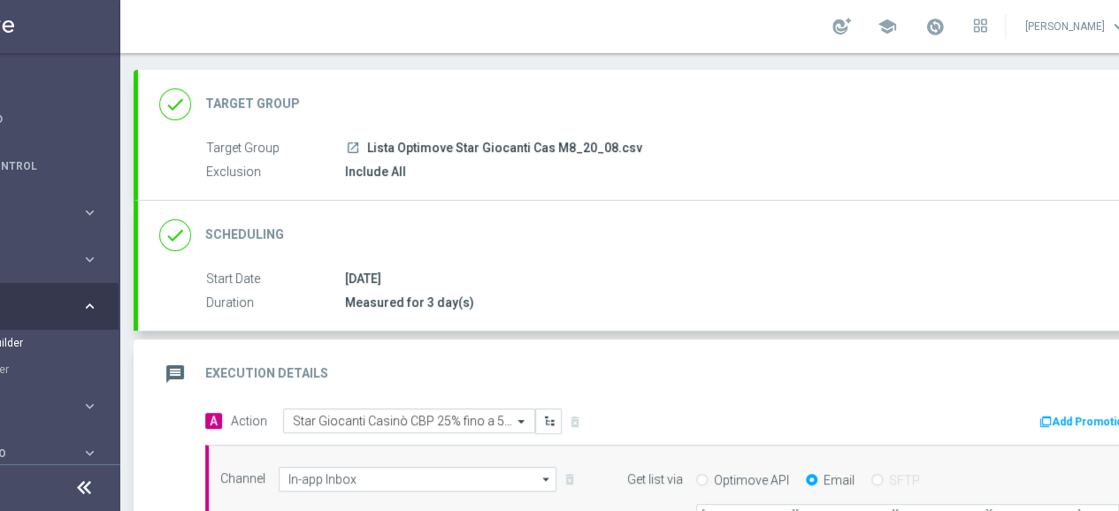
scroll to position [177, 0]
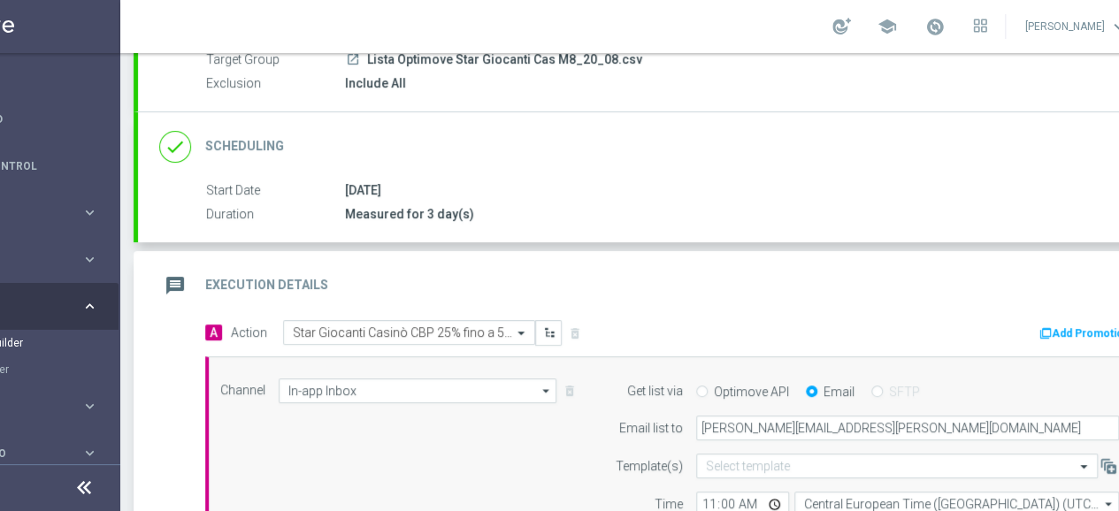
click at [165, 278] on icon "message" at bounding box center [175, 286] width 32 height 32
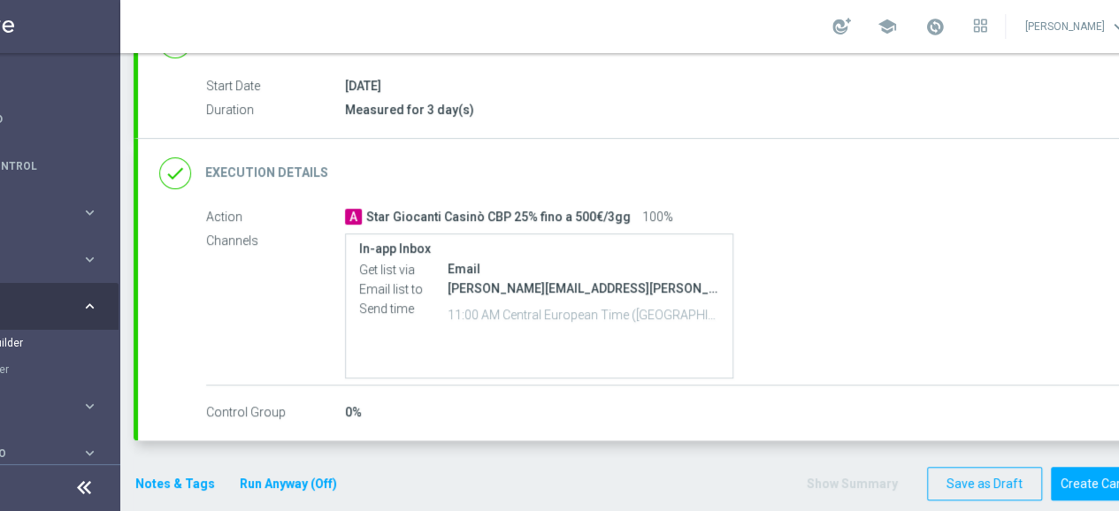
scroll to position [288, 0]
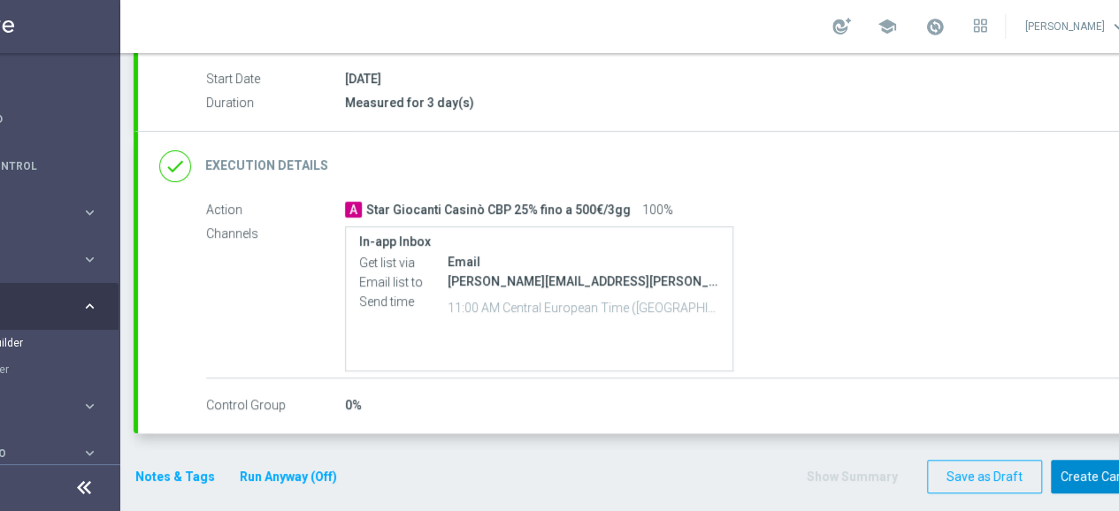
click at [1097, 481] on button "Create Campaign" at bounding box center [1110, 477] width 118 height 35
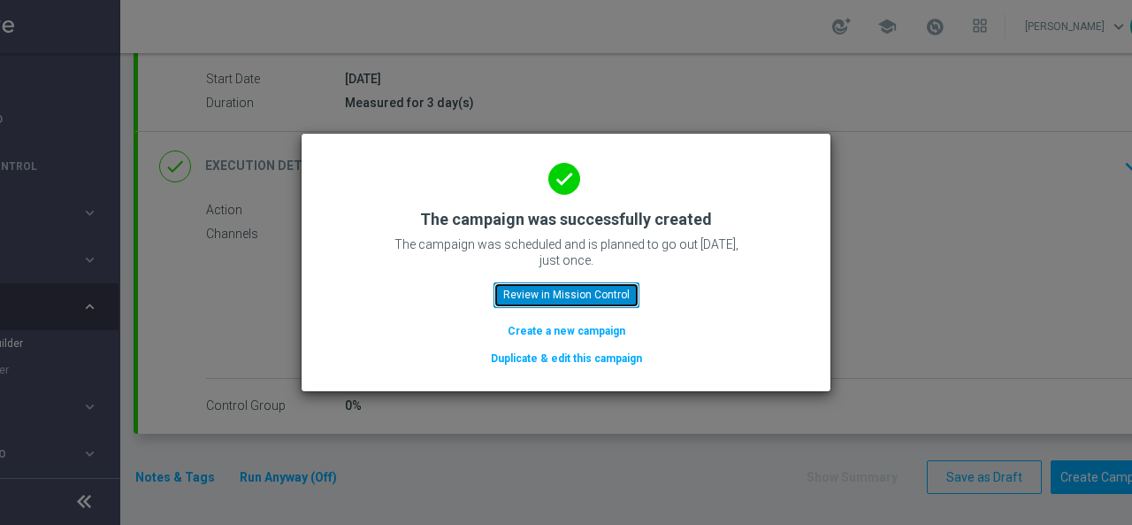
click at [595, 293] on button "Review in Mission Control" at bounding box center [567, 294] width 146 height 25
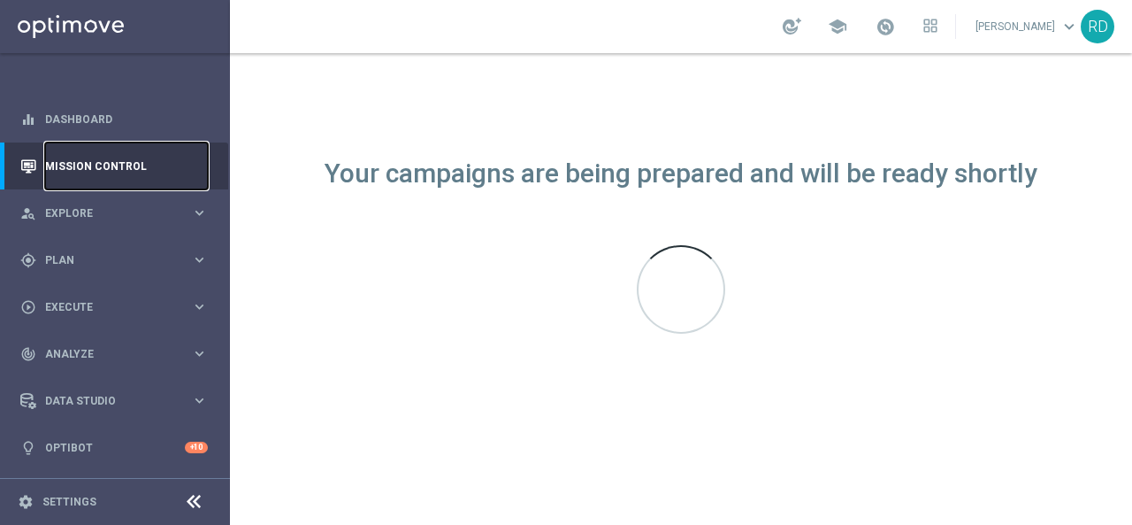
click at [140, 157] on link "Mission Control" at bounding box center [126, 165] width 163 height 47
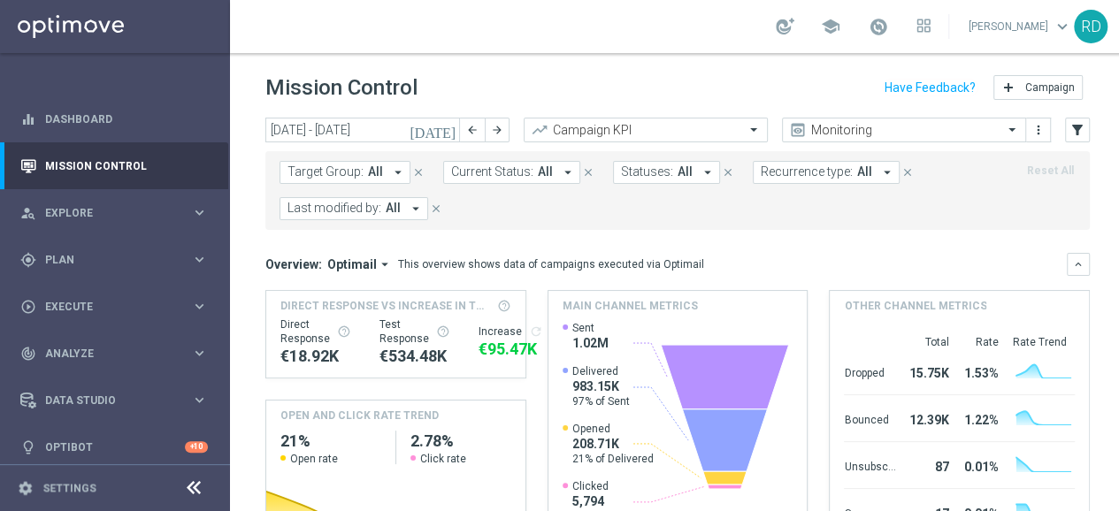
click at [441, 128] on icon "[DATE]" at bounding box center [434, 130] width 48 height 16
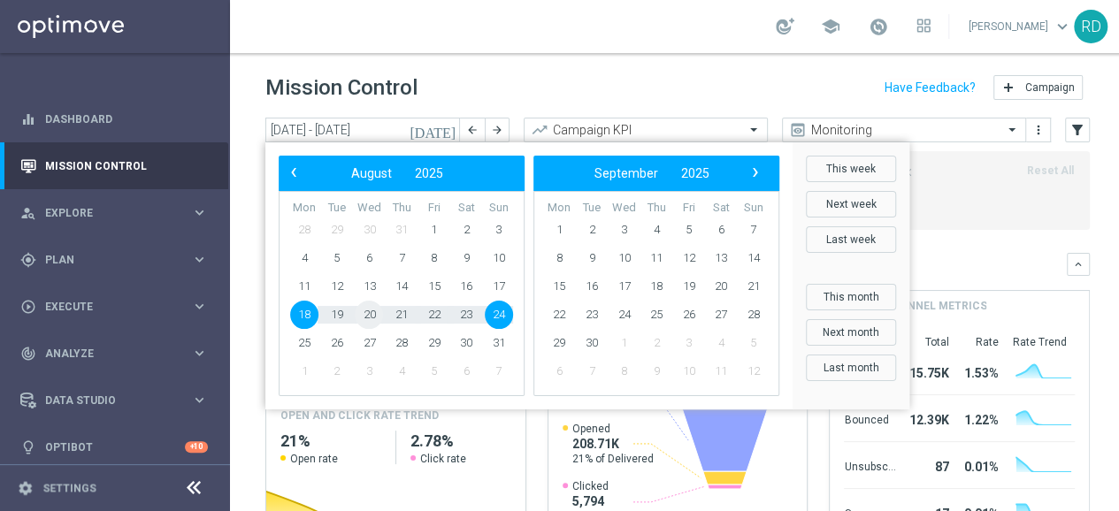
click at [374, 312] on span "20" at bounding box center [369, 315] width 28 height 28
type input "[DATE] - [DATE]"
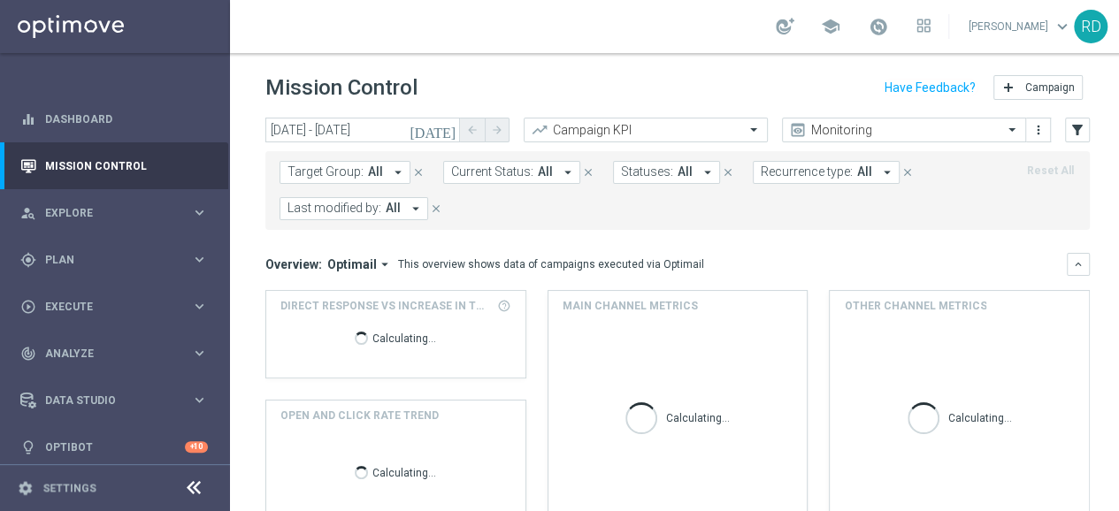
click at [408, 210] on icon "arrow_drop_down" at bounding box center [416, 209] width 16 height 16
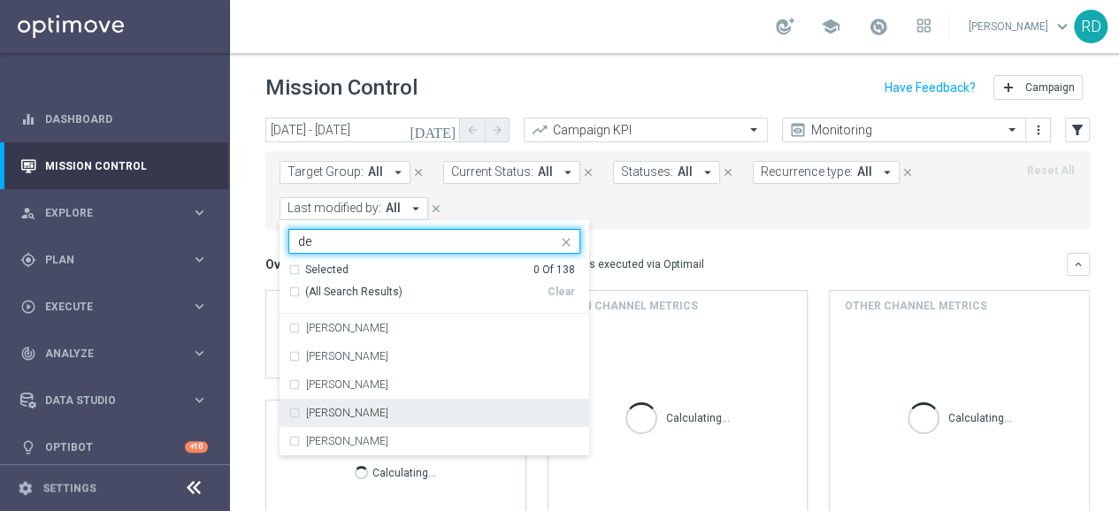
click at [361, 417] on label "[PERSON_NAME]" at bounding box center [347, 413] width 82 height 11
type input "de"
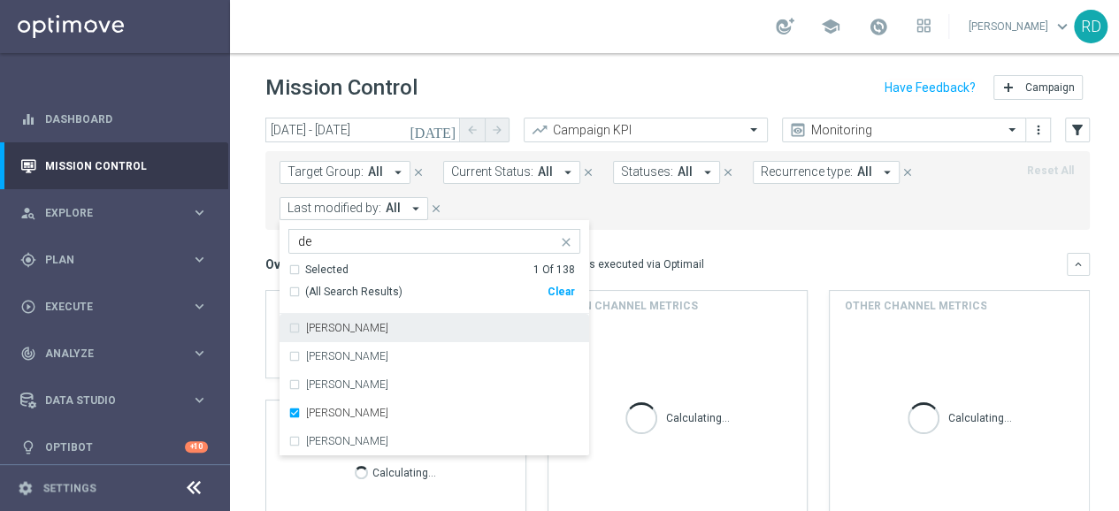
click at [714, 210] on form "Target Group: All arrow_drop_down close Current Status: All arrow_drop_down clo…" at bounding box center [639, 190] width 718 height 59
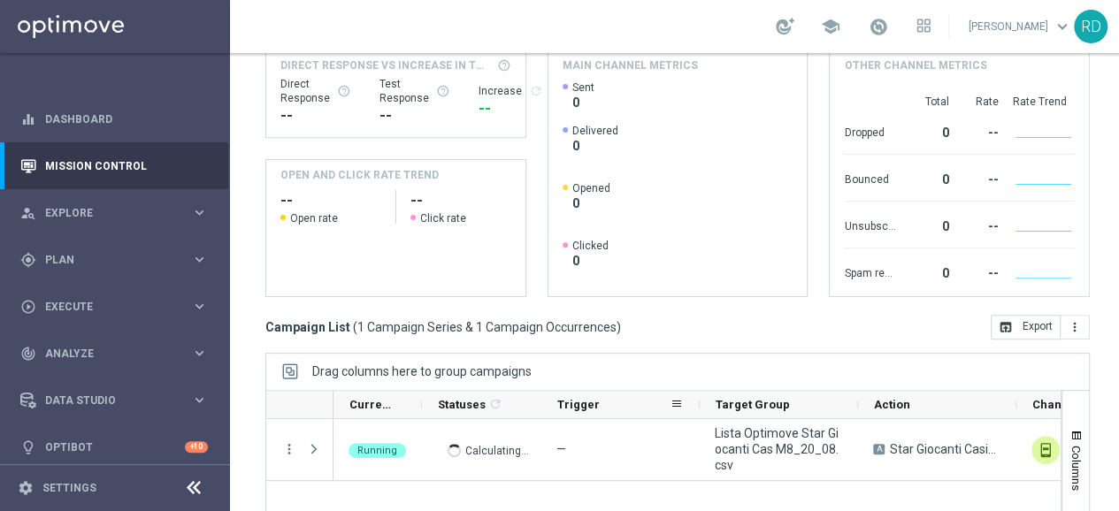
scroll to position [354, 0]
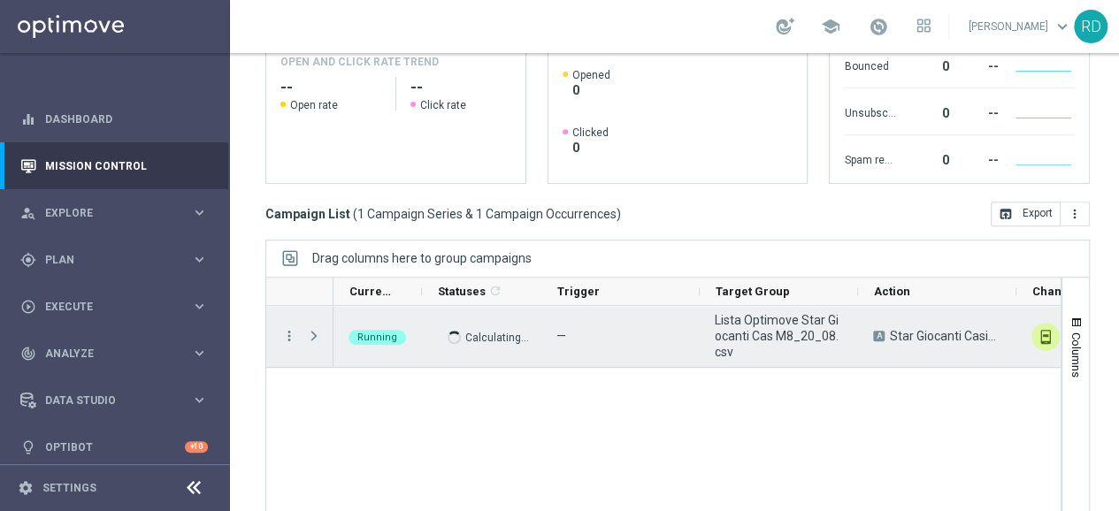
click at [315, 333] on span "Press SPACE to select this row." at bounding box center [314, 336] width 16 height 14
